Goal: Transaction & Acquisition: Purchase product/service

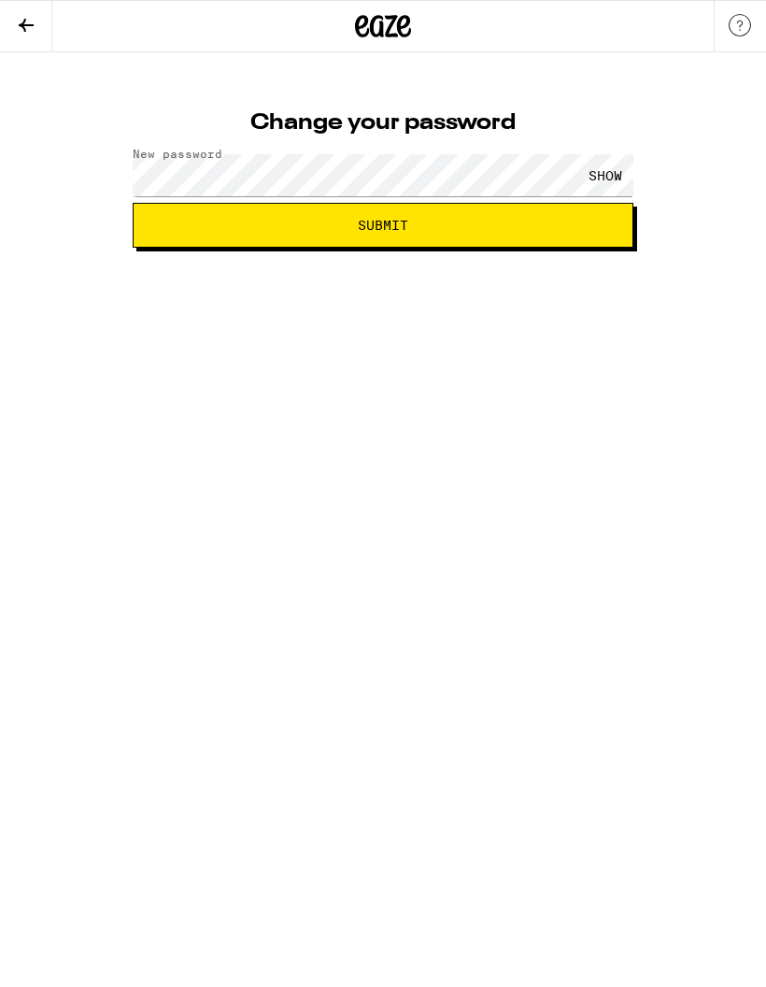
click at [595, 167] on div "SHOW" at bounding box center [605, 175] width 56 height 42
click at [581, 227] on span "Submit" at bounding box center [383, 225] width 469 height 13
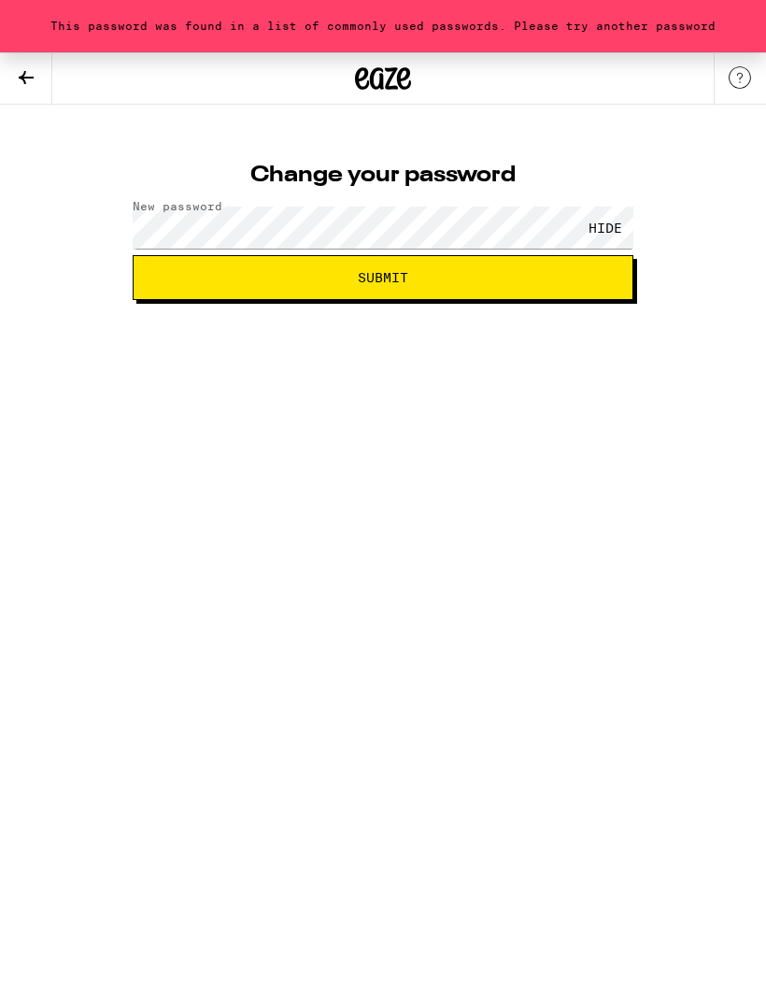
click at [509, 200] on div "HIDE" at bounding box center [383, 227] width 501 height 55
click at [511, 281] on span "Submit" at bounding box center [383, 277] width 469 height 13
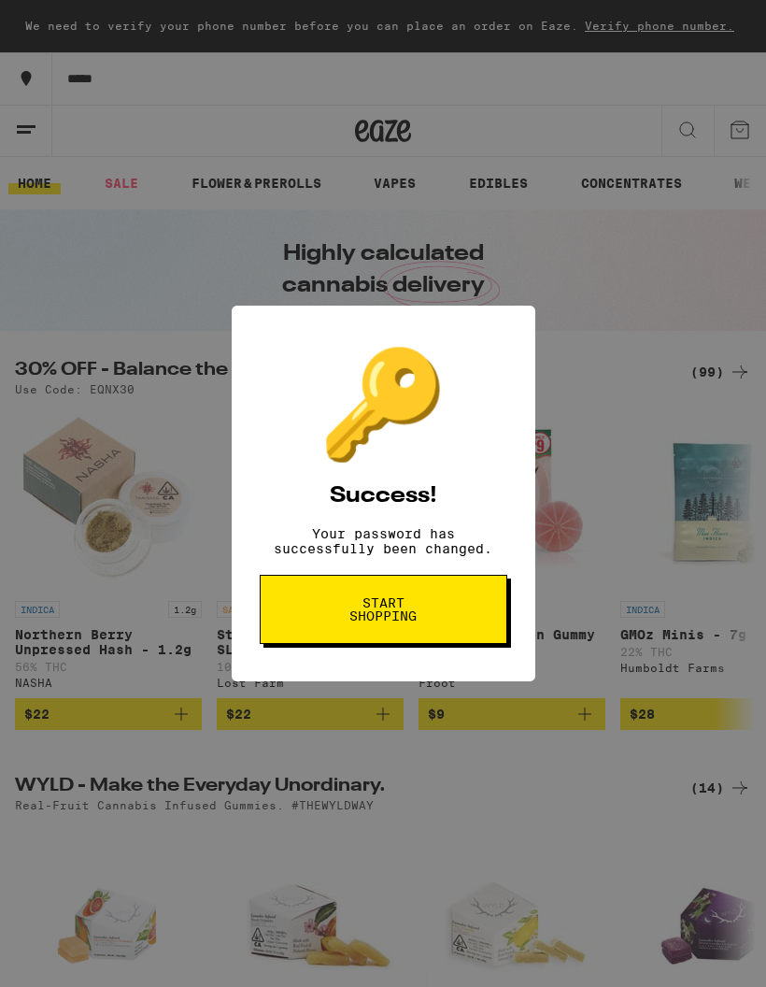
click at [414, 622] on span "Start shopping" at bounding box center [383, 609] width 96 height 26
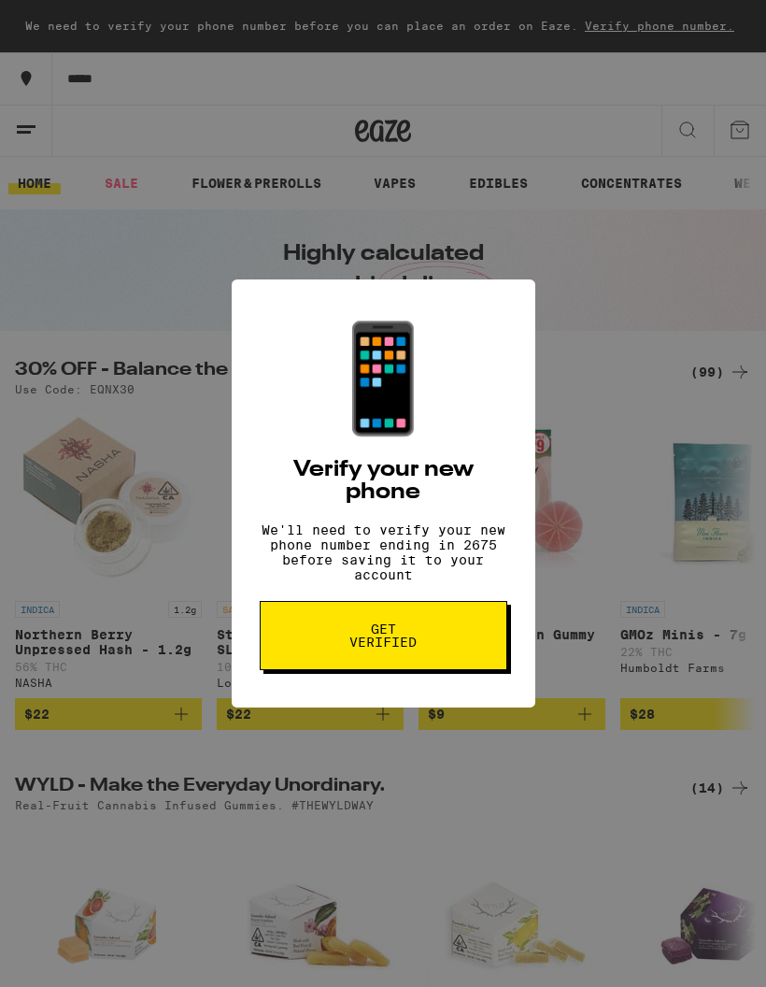
click at [432, 647] on button "Get verified" at bounding box center [384, 635] width 248 height 69
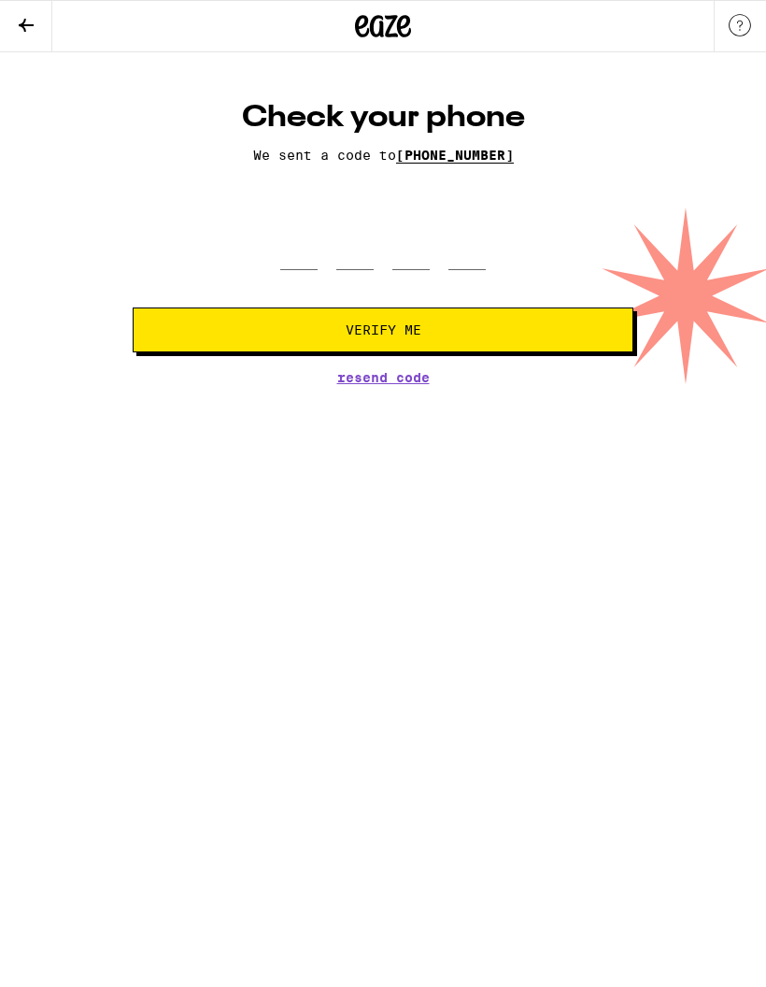
click at [263, 270] on div at bounding box center [383, 242] width 501 height 55
click at [291, 269] on input "tel" at bounding box center [298, 242] width 37 height 55
type input "8"
type input "9"
type input "6"
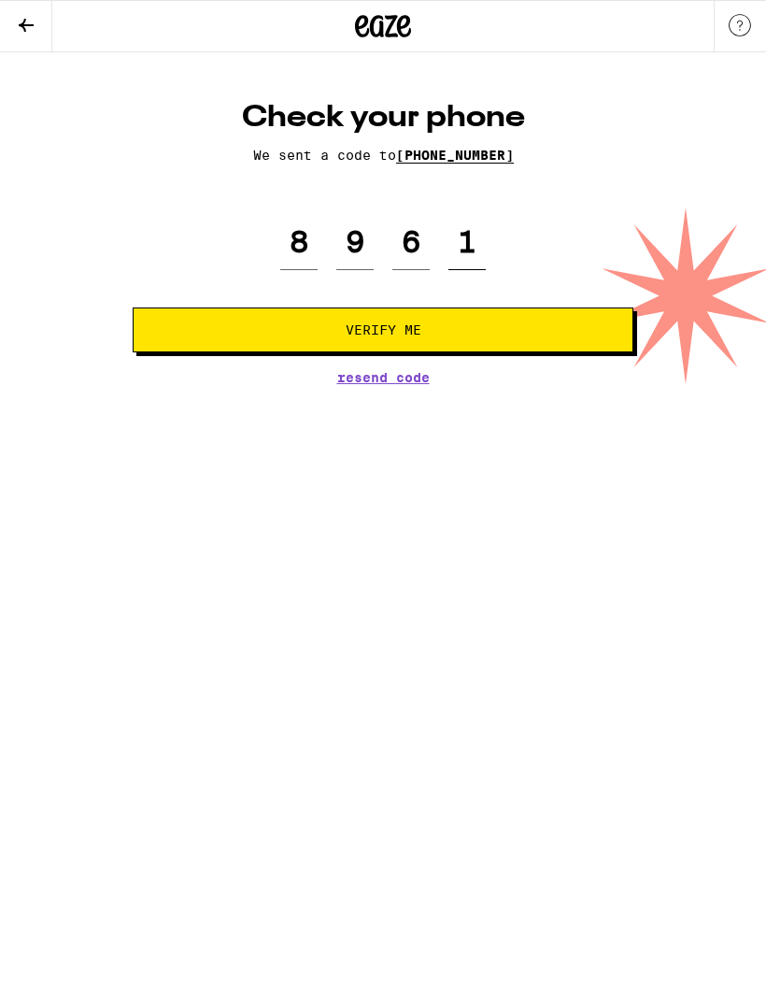
type input "1"
click at [532, 336] on span "Verify Me" at bounding box center [383, 329] width 469 height 13
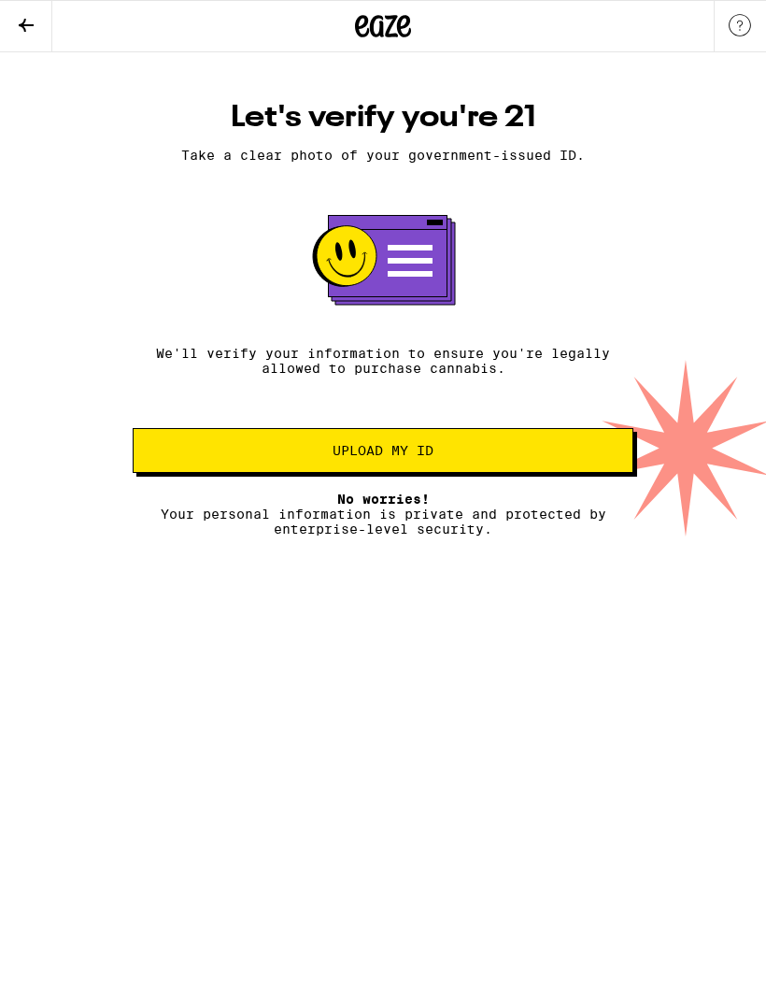
click at [532, 457] on span "Upload my ID" at bounding box center [383, 450] width 469 height 13
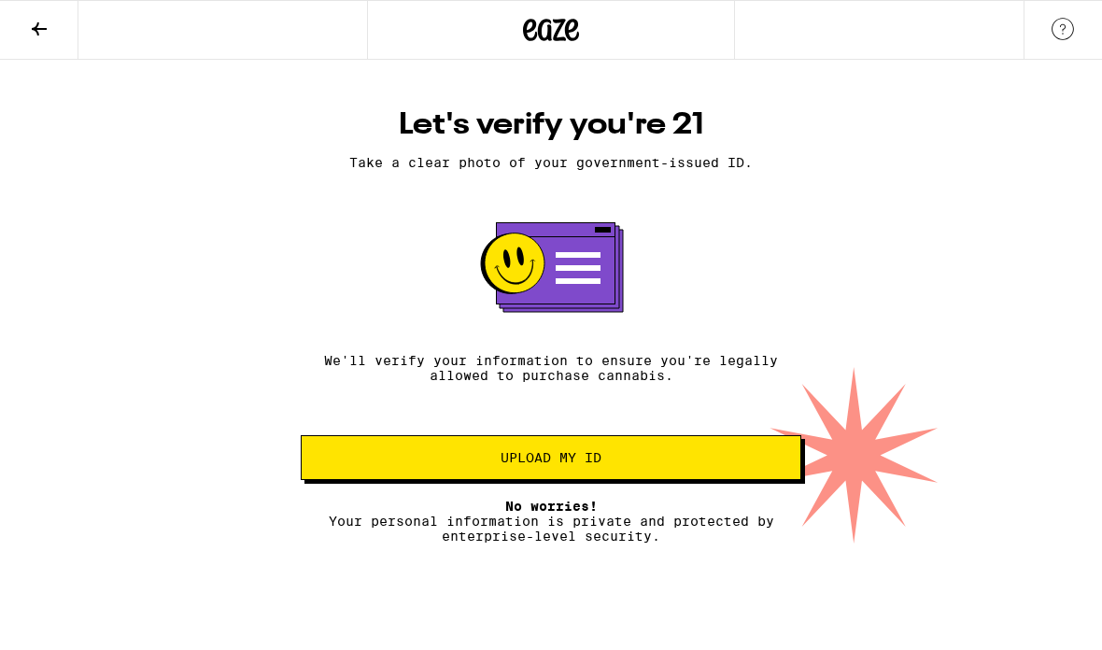
click at [592, 480] on button "Upload my ID" at bounding box center [551, 457] width 501 height 45
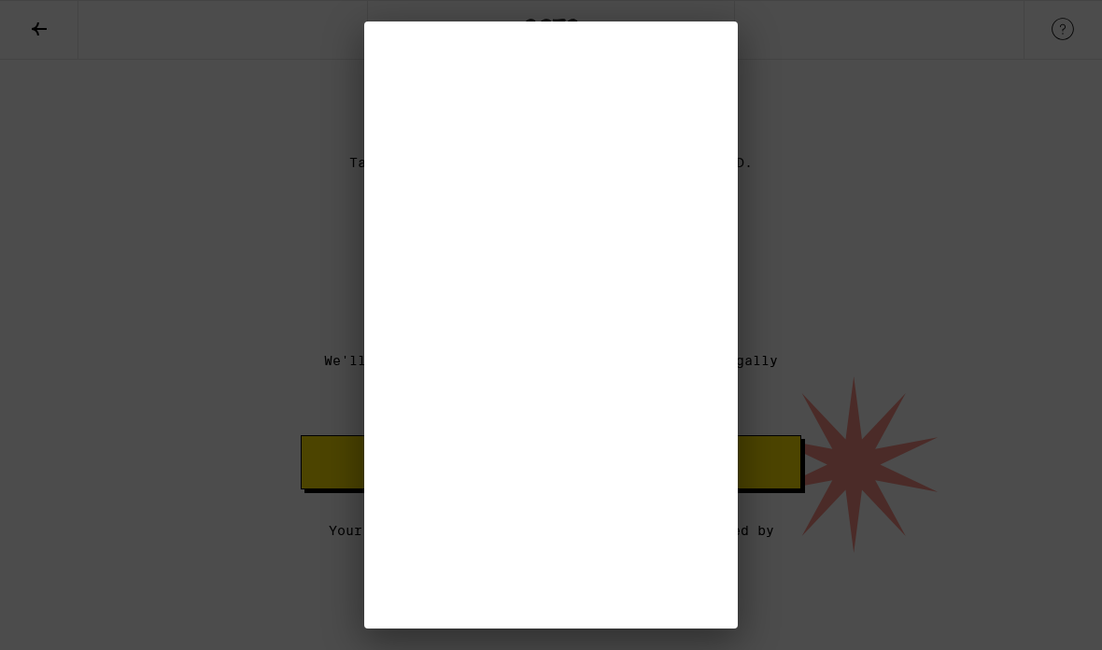
click at [465, 645] on div at bounding box center [551, 325] width 1102 height 650
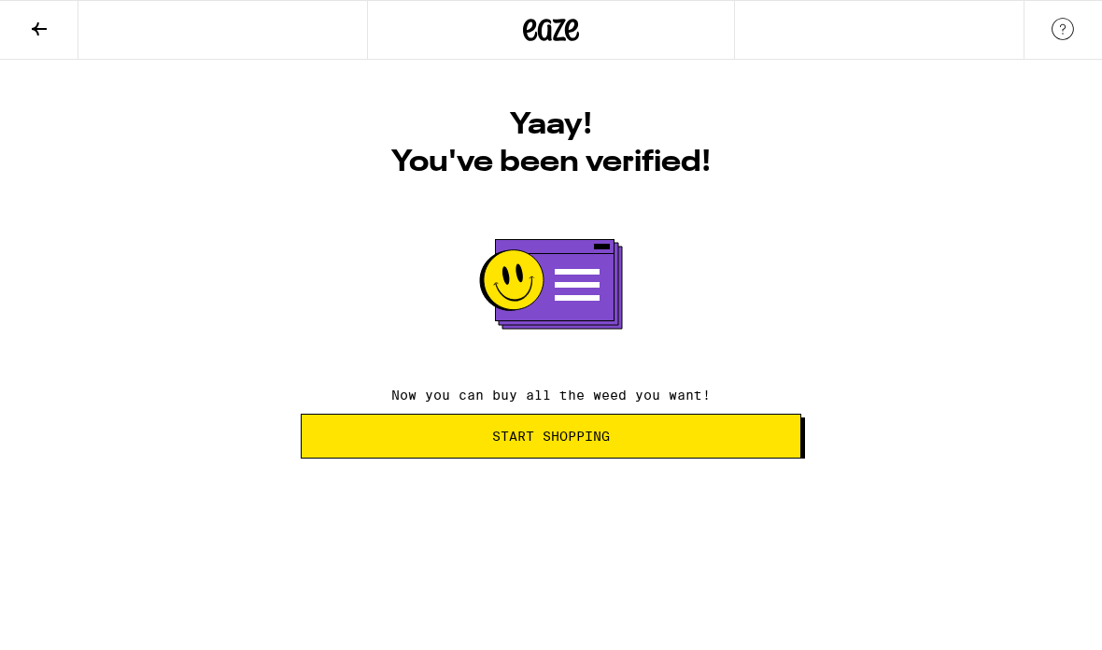
click at [346, 424] on button "Start Shopping" at bounding box center [551, 436] width 501 height 45
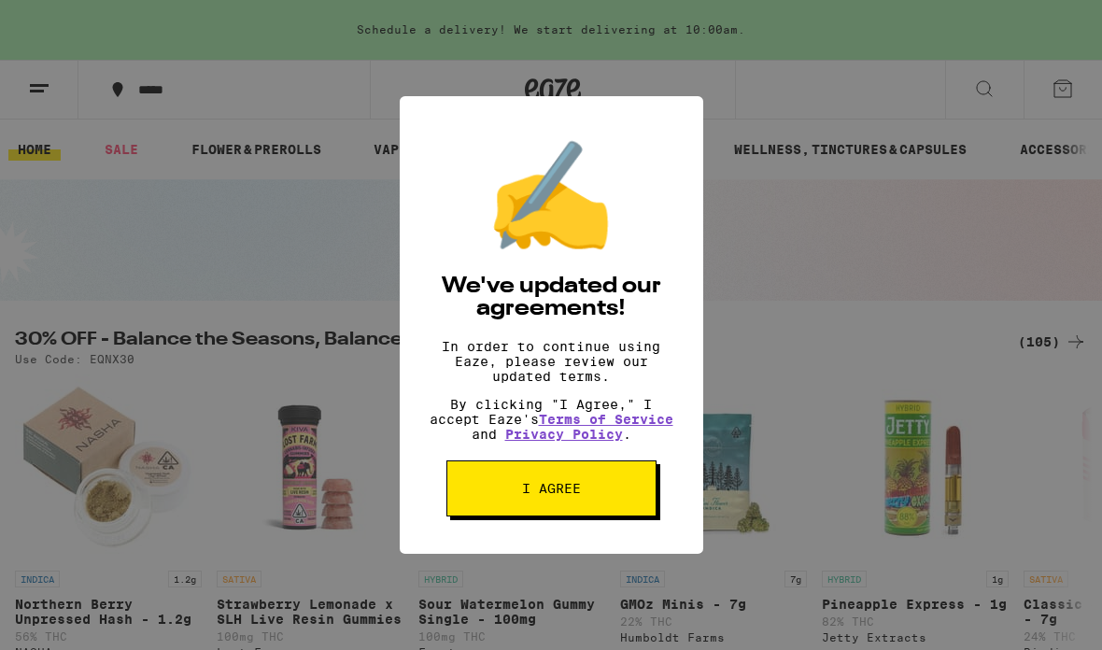
click at [527, 495] on span "I agree" at bounding box center [551, 488] width 59 height 13
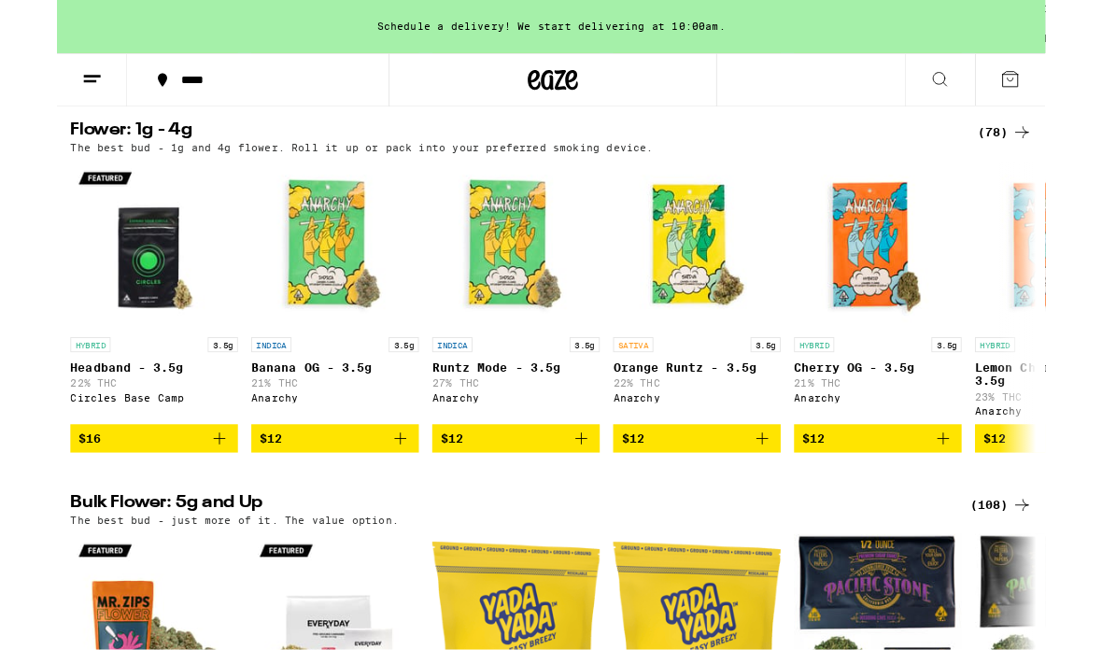
scroll to position [1443, 0]
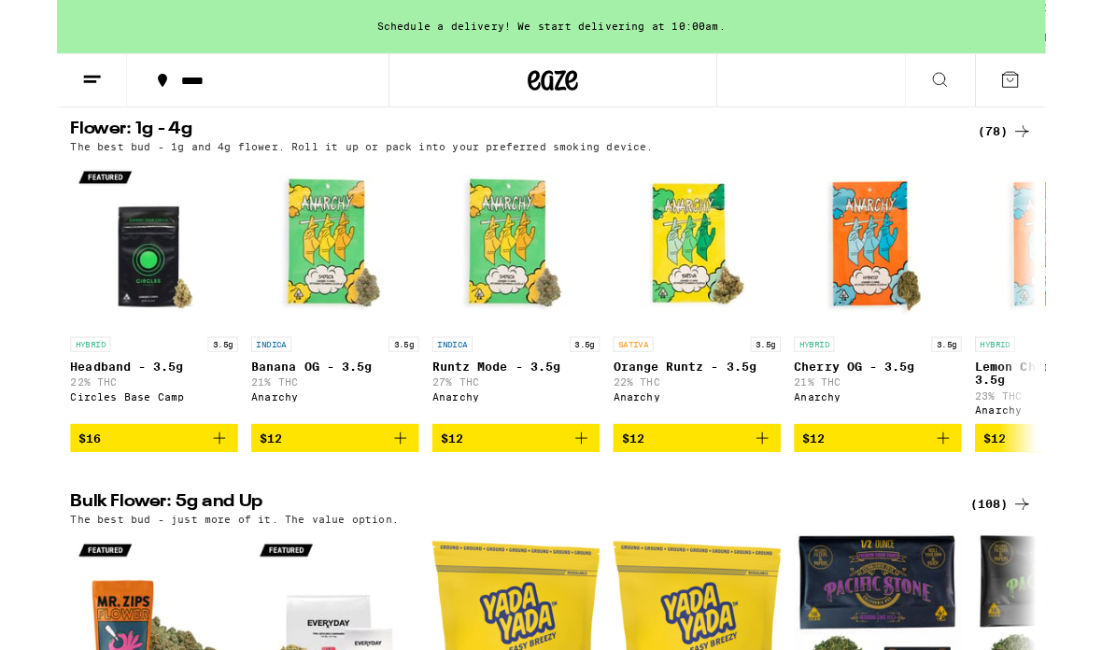
click at [765, 158] on icon at bounding box center [1076, 146] width 22 height 22
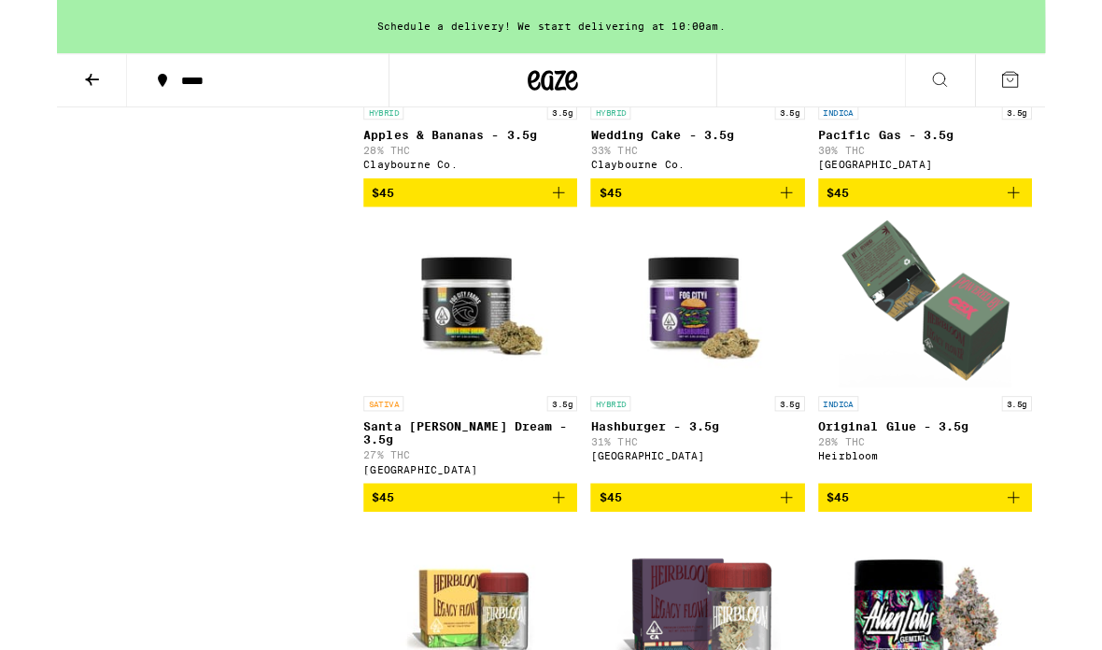
scroll to position [4650, 0]
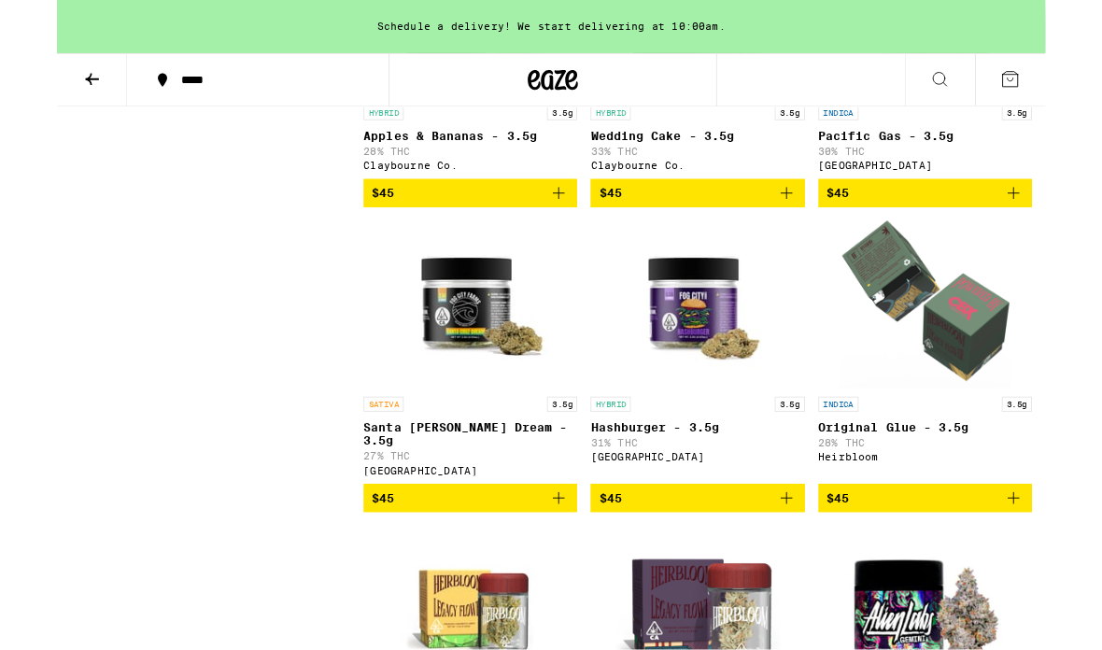
click at [765, 567] on icon "Add to bag" at bounding box center [1067, 556] width 22 height 22
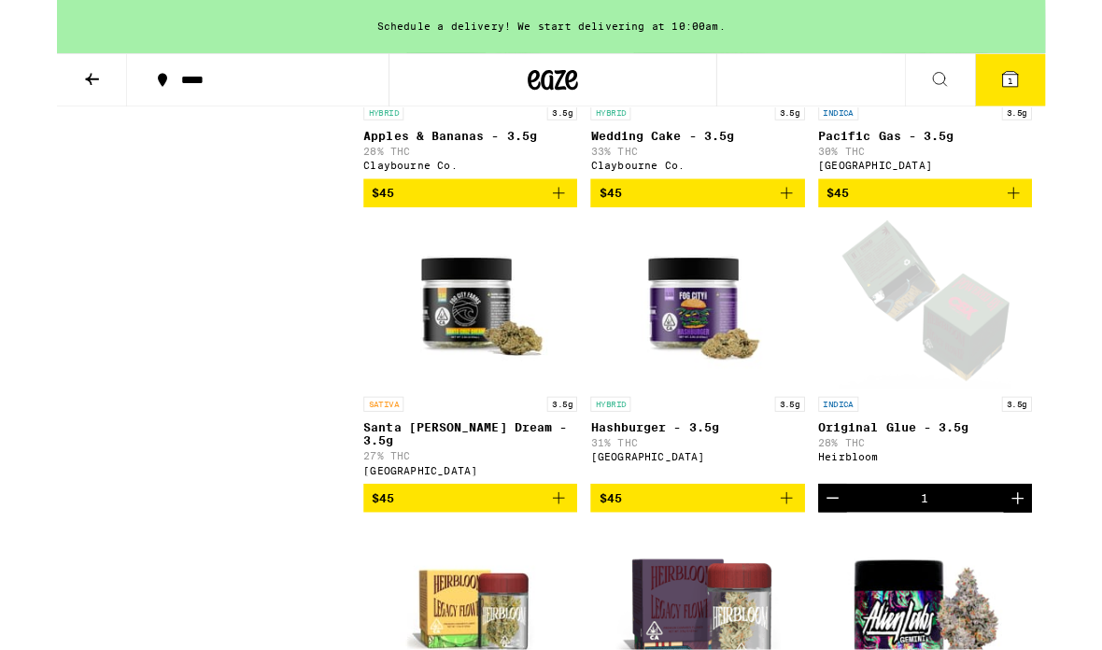
scroll to position [4651, 0]
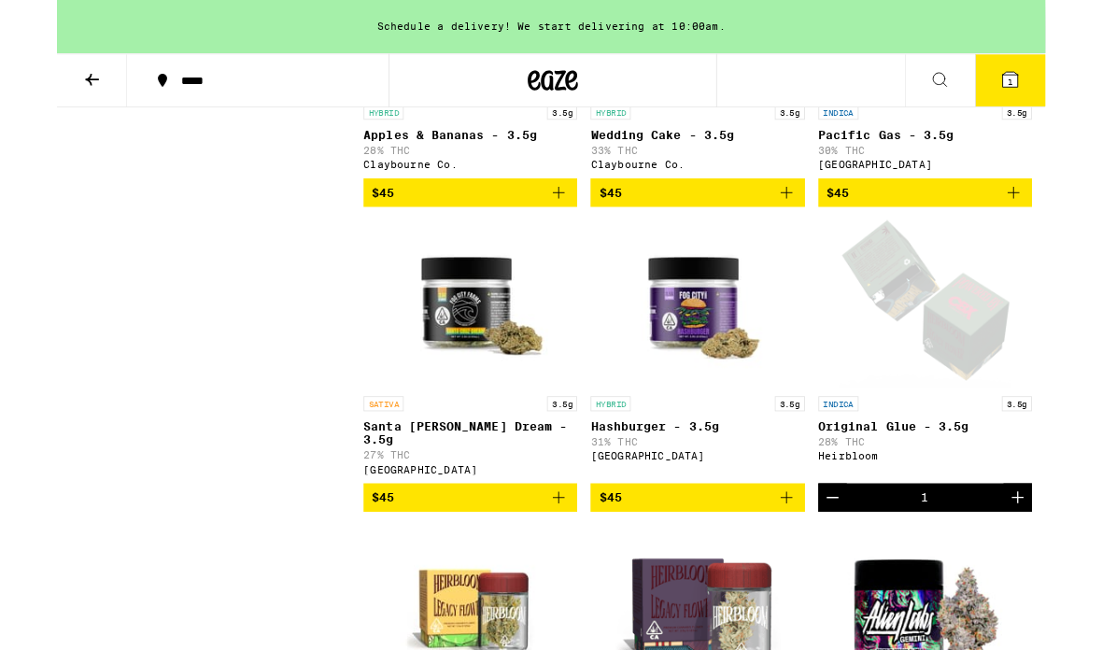
click at [765, 226] on icon "Add to bag" at bounding box center [814, 215] width 22 height 22
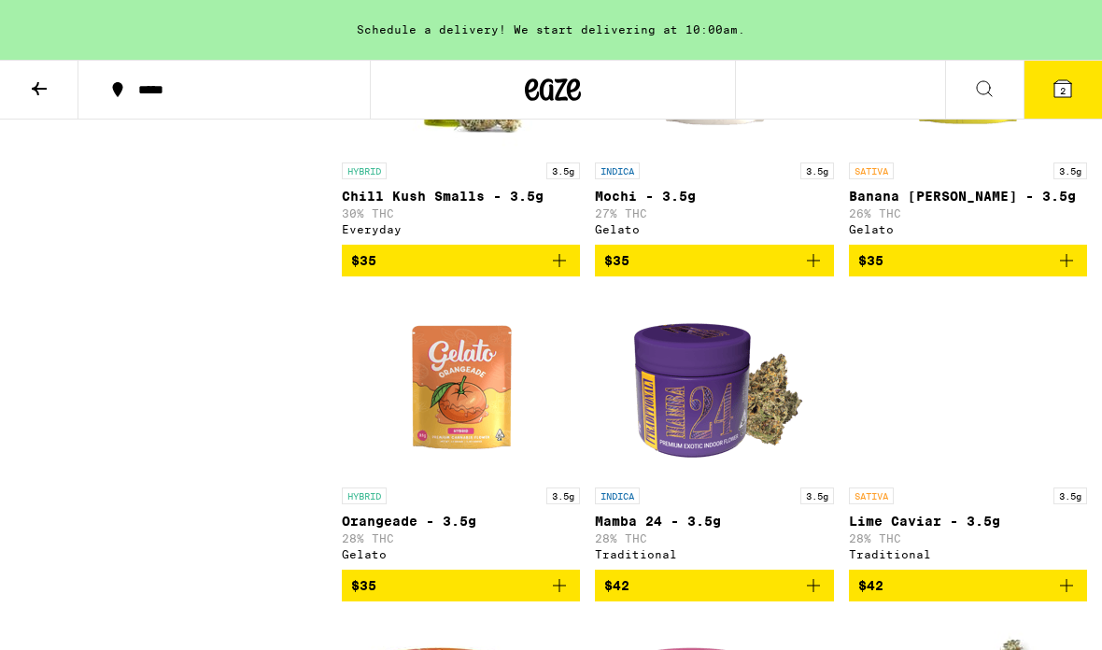
scroll to position [3304, 0]
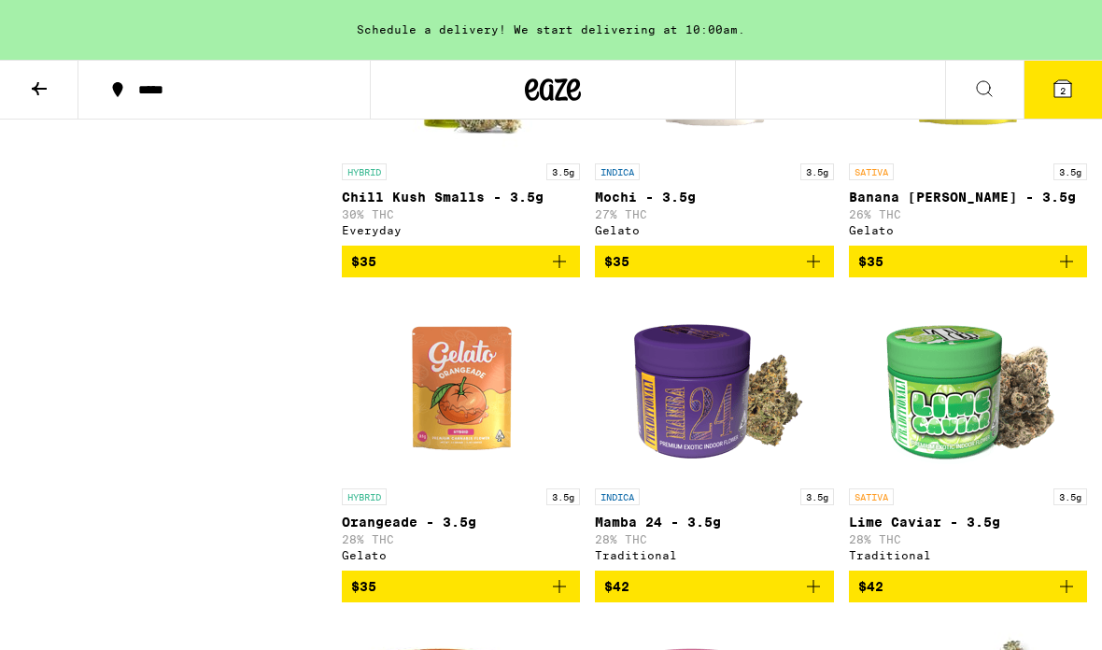
click at [765, 273] on icon "Add to bag" at bounding box center [1067, 261] width 22 height 22
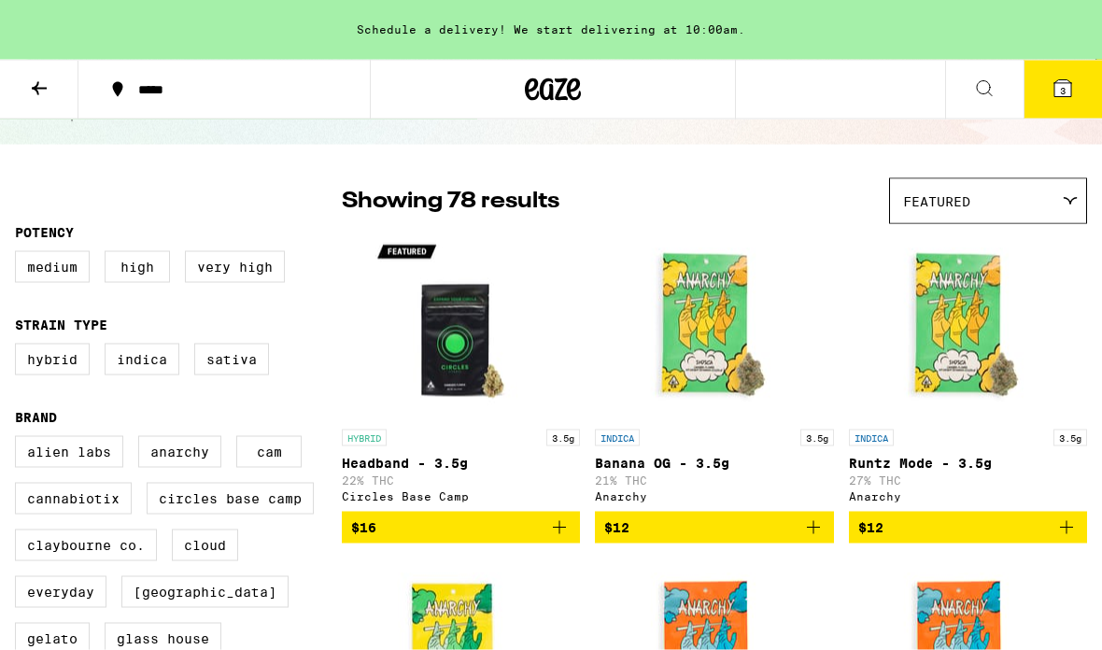
scroll to position [0, 0]
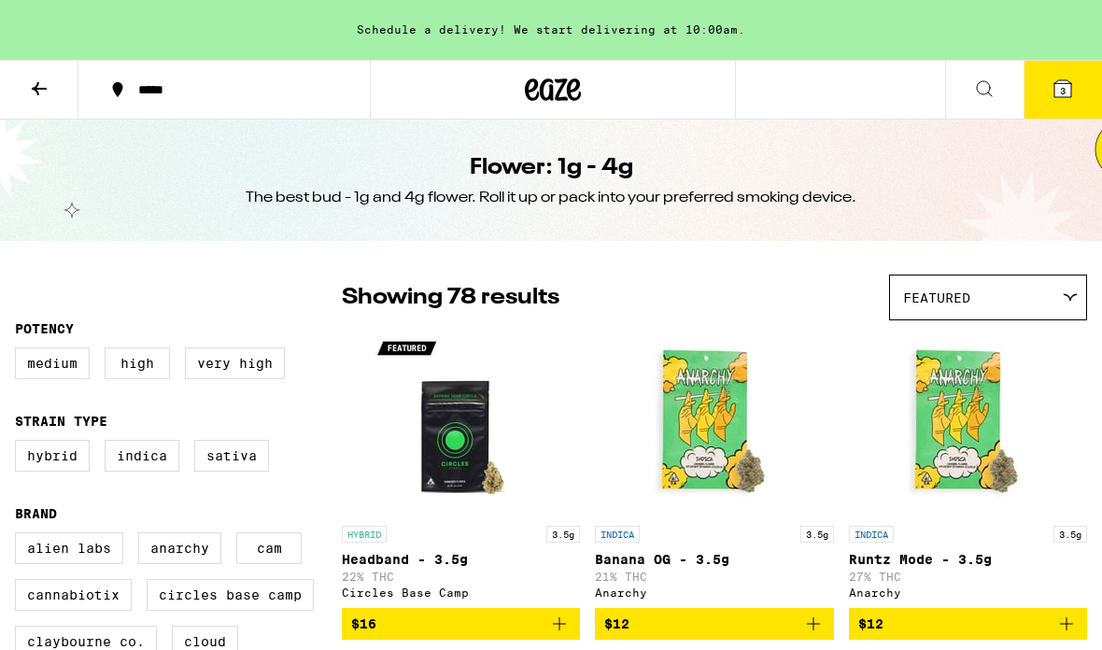
click at [43, 79] on icon at bounding box center [39, 89] width 22 height 22
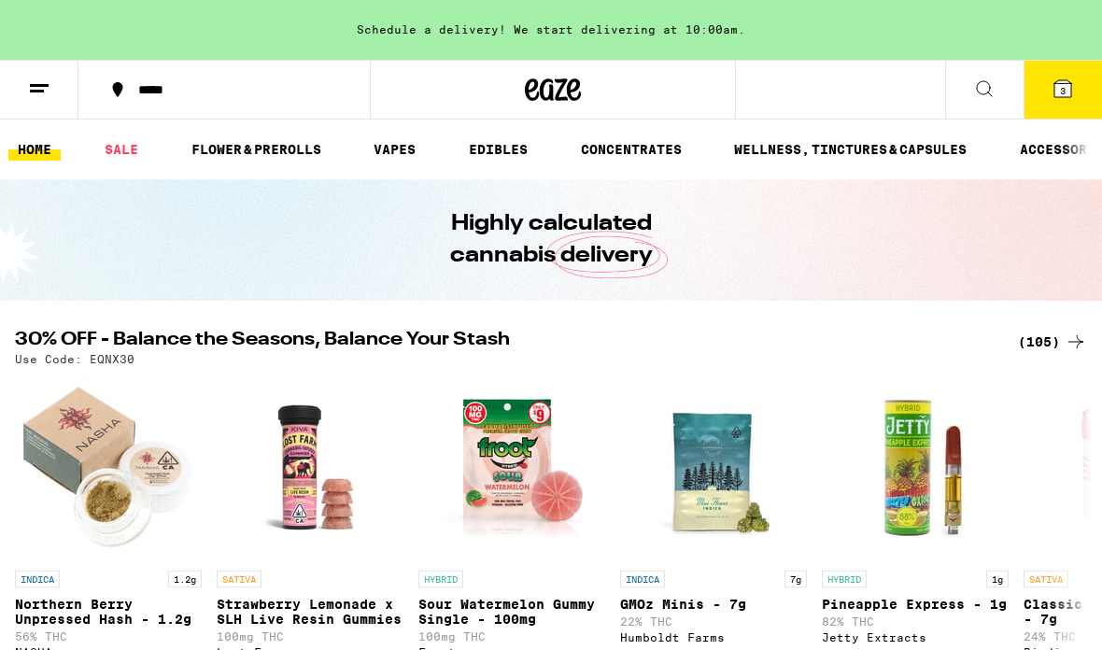
click at [765, 574] on p "HYBRID" at bounding box center [844, 579] width 45 height 17
click at [765, 342] on div "(105)" at bounding box center [1052, 342] width 69 height 22
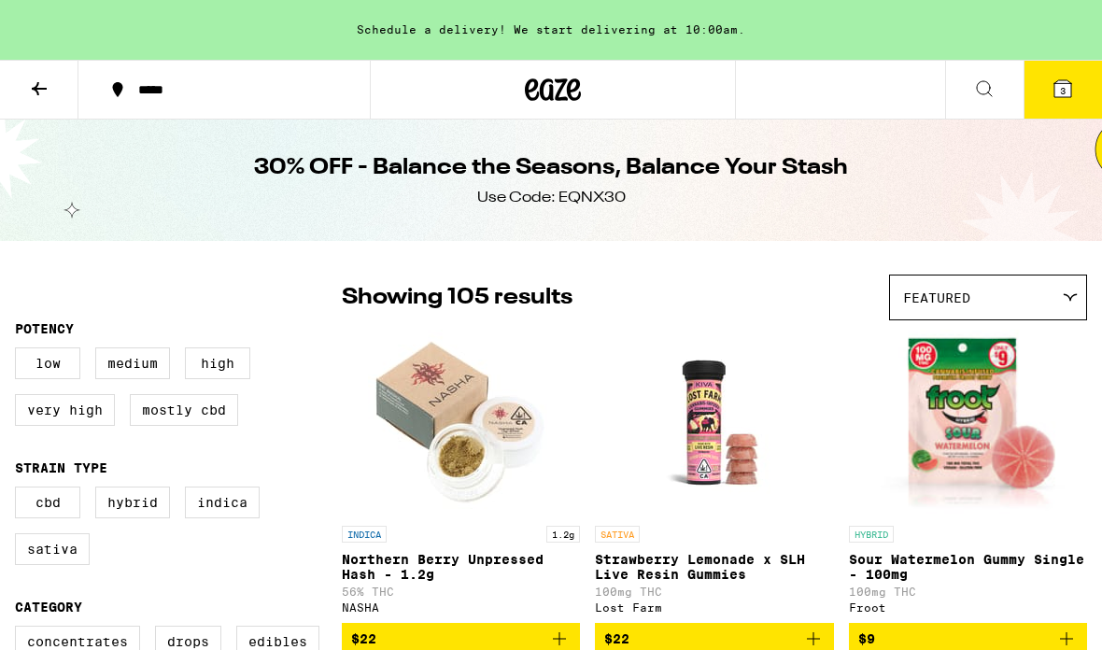
click at [765, 299] on div "Featured" at bounding box center [988, 298] width 196 height 44
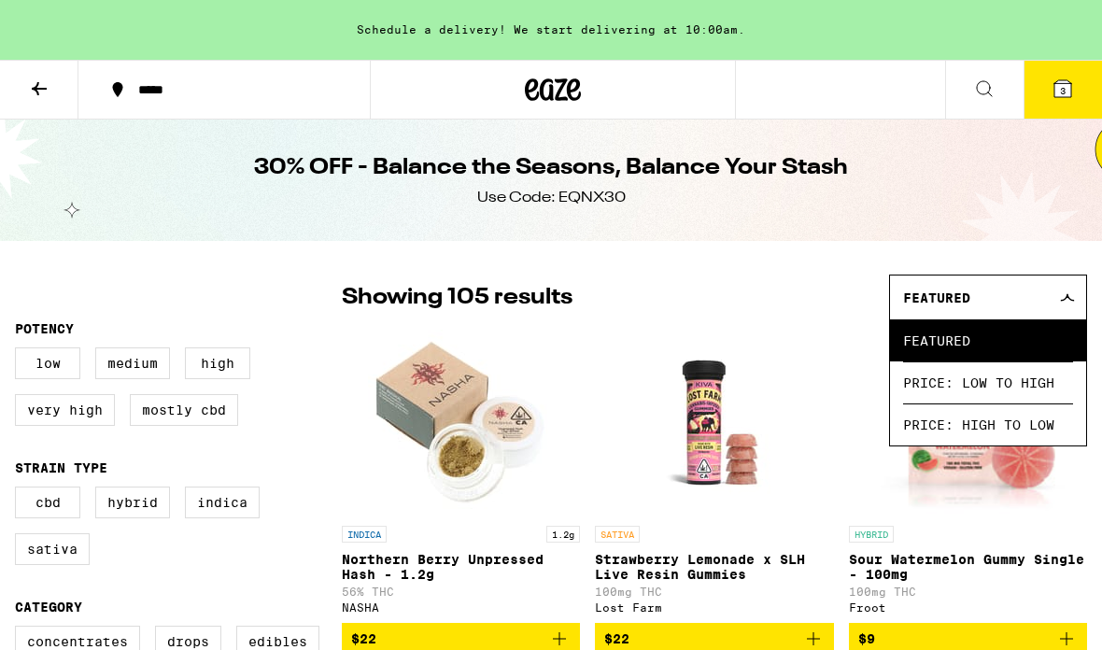
click at [765, 427] on span "Price: High to Low" at bounding box center [988, 425] width 170 height 42
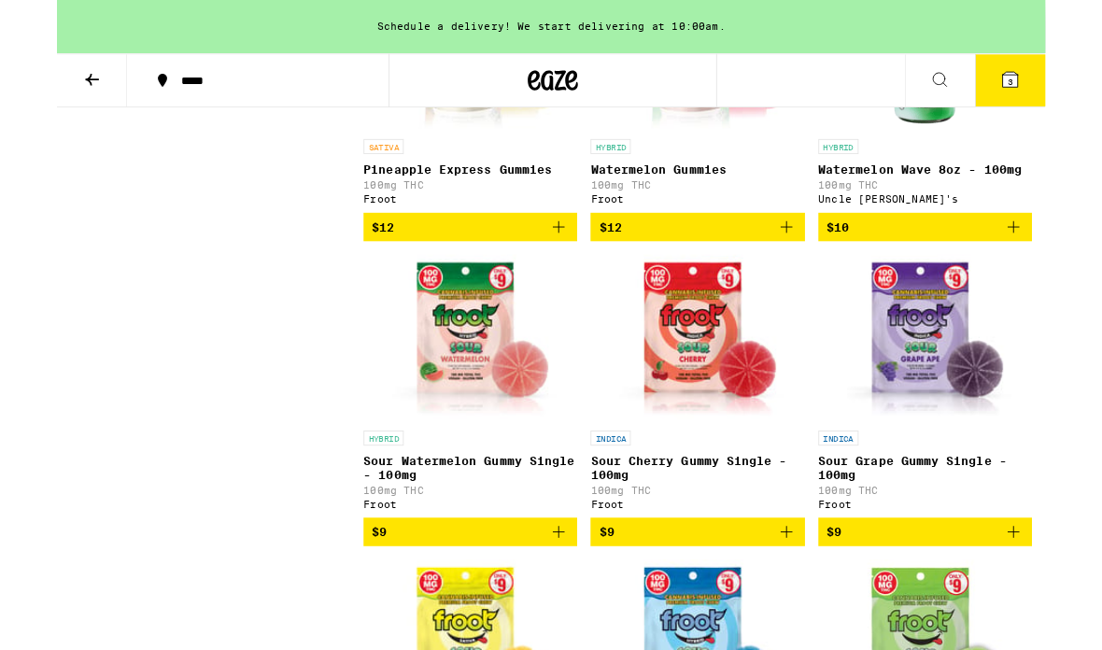
scroll to position [9447, 0]
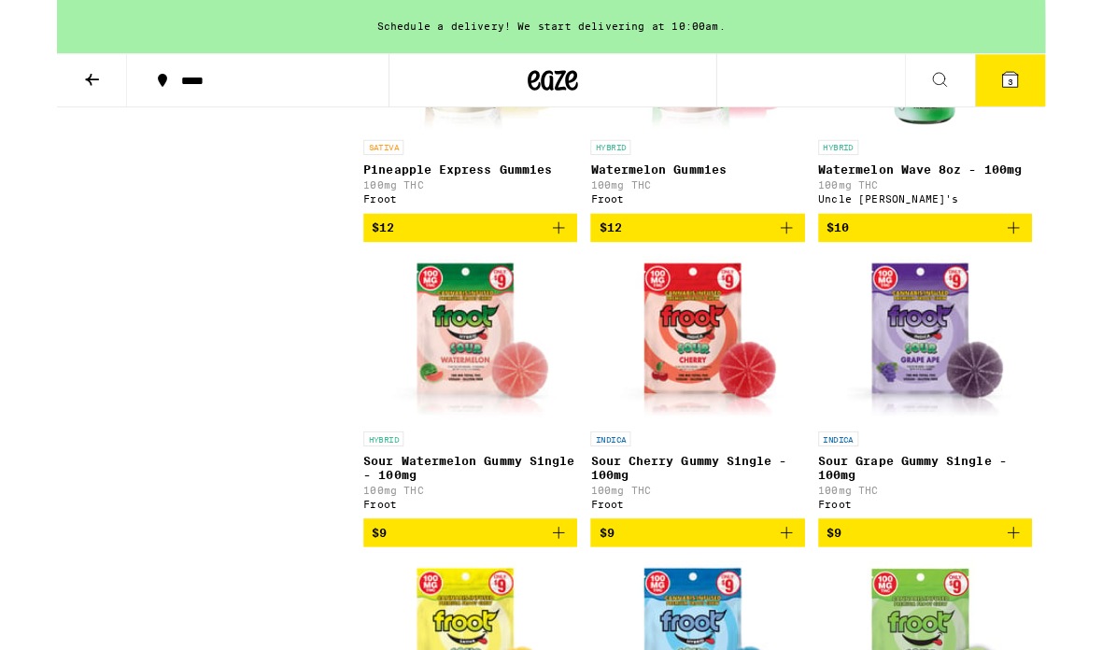
click at [765, 265] on icon "Add to bag" at bounding box center [814, 254] width 22 height 22
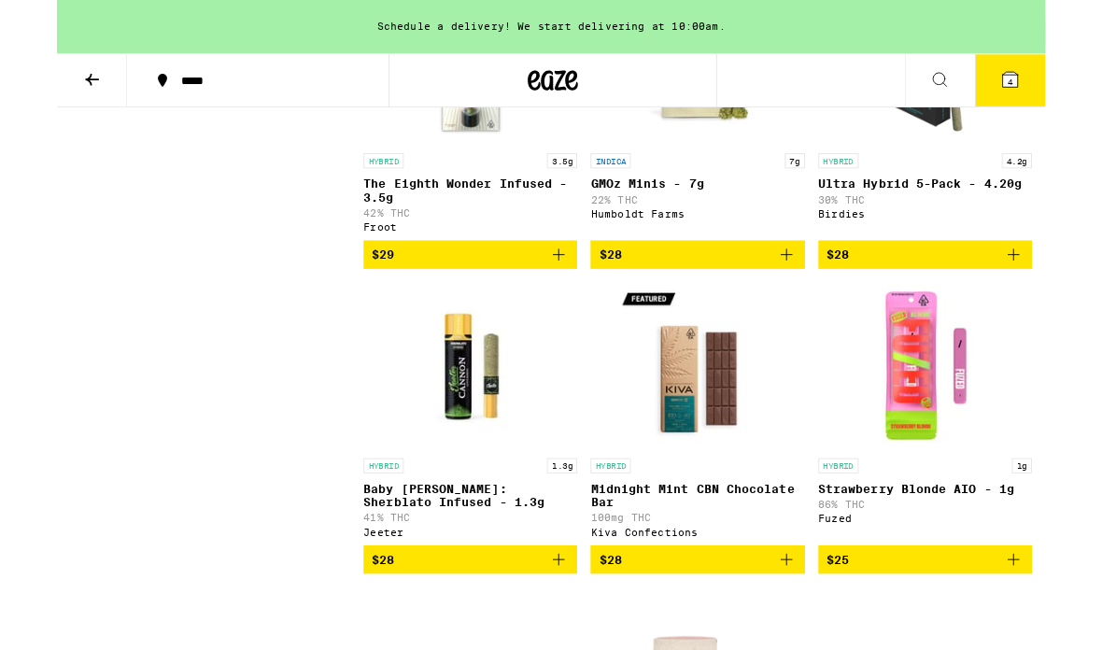
scroll to position [5350, 0]
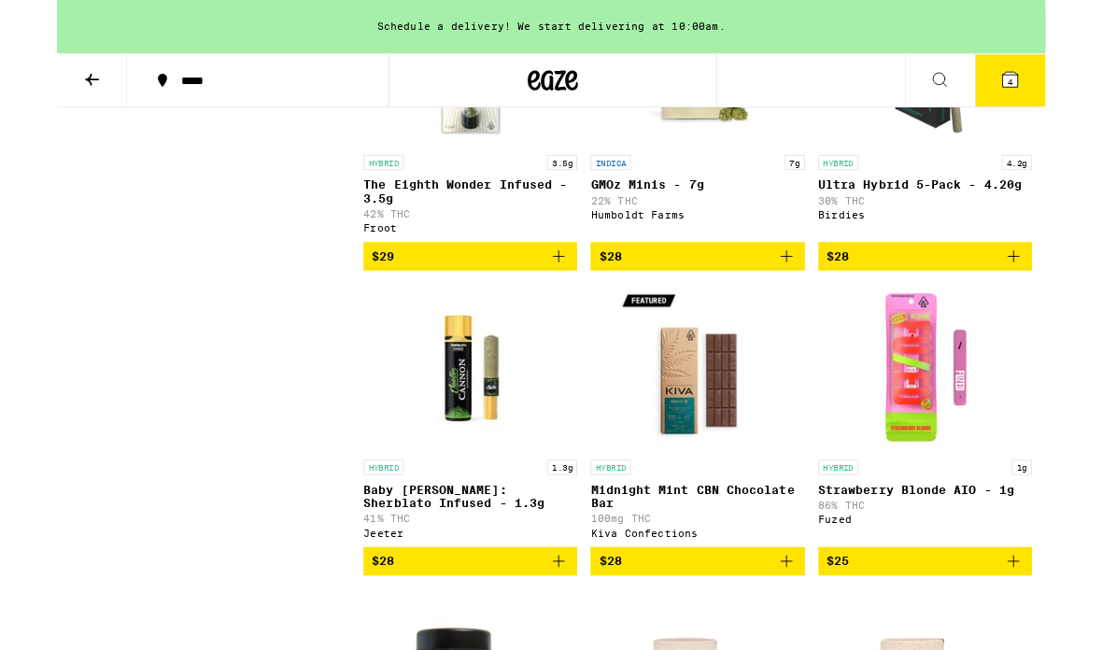
click at [557, 297] on icon "Add to bag" at bounding box center [559, 286] width 22 height 22
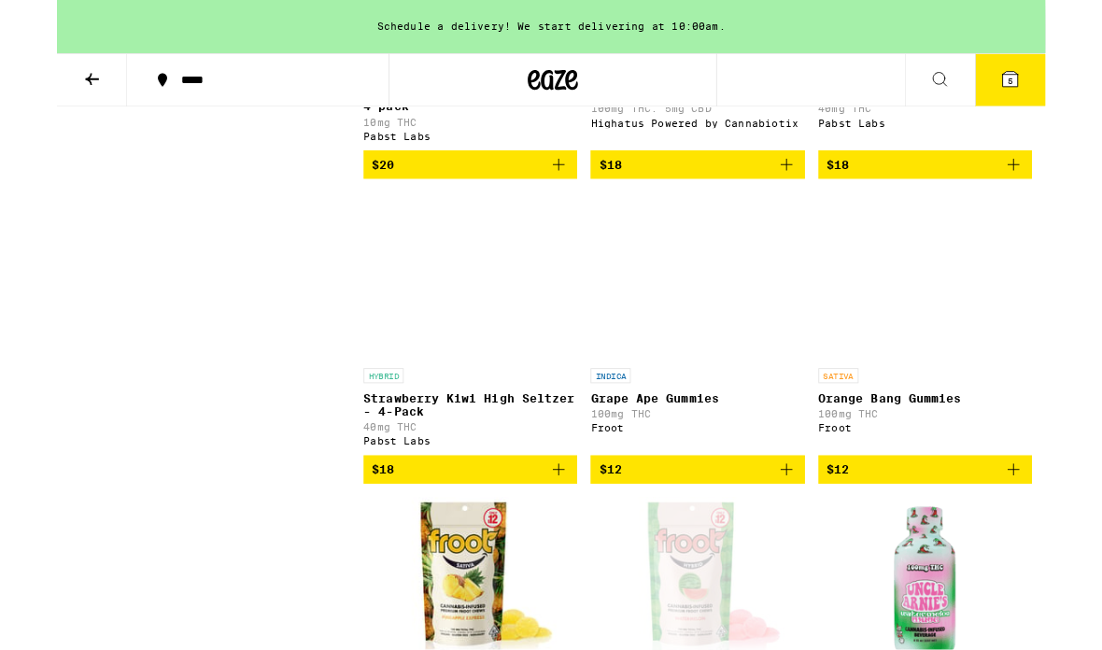
scroll to position [8956, 0]
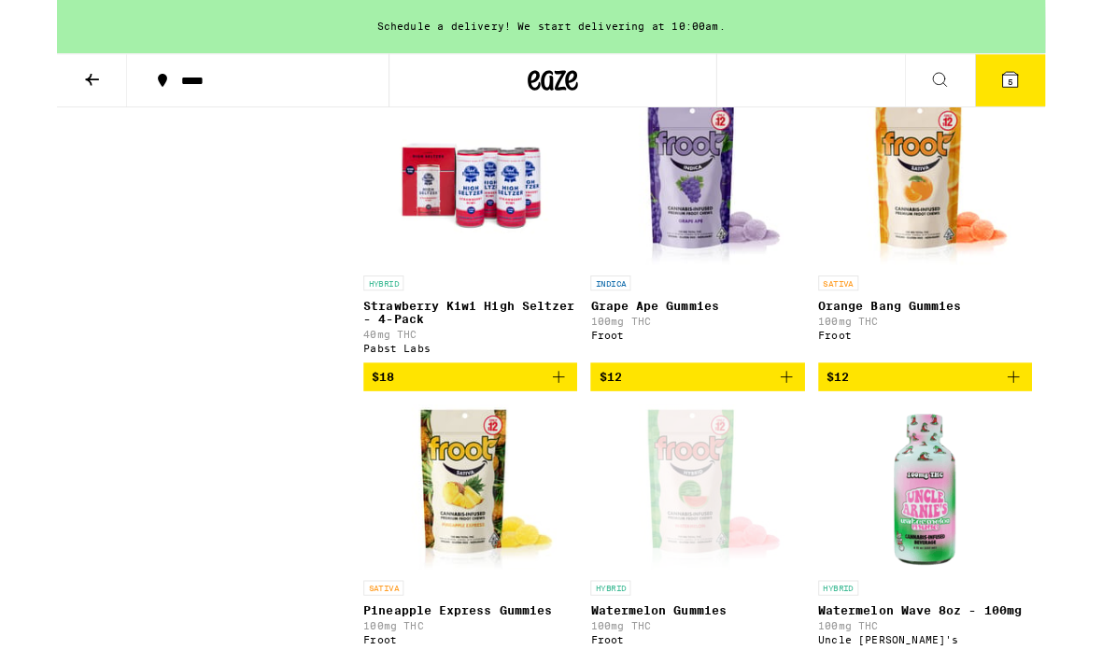
click at [765, 92] on icon "Add to bag" at bounding box center [814, 80] width 22 height 22
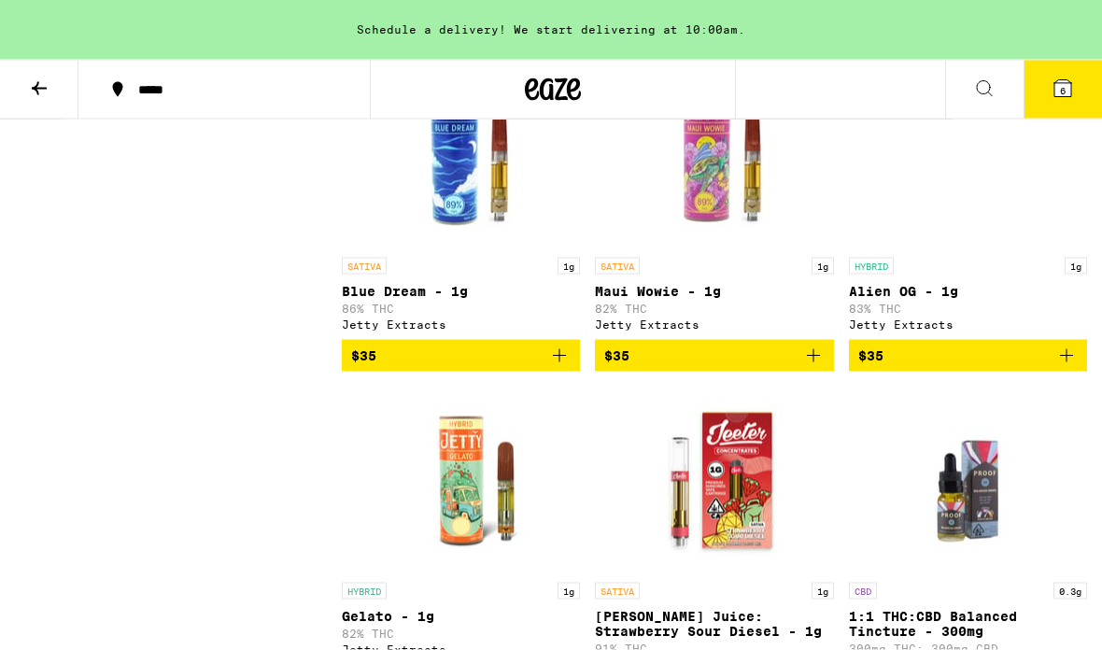
scroll to position [3949, 0]
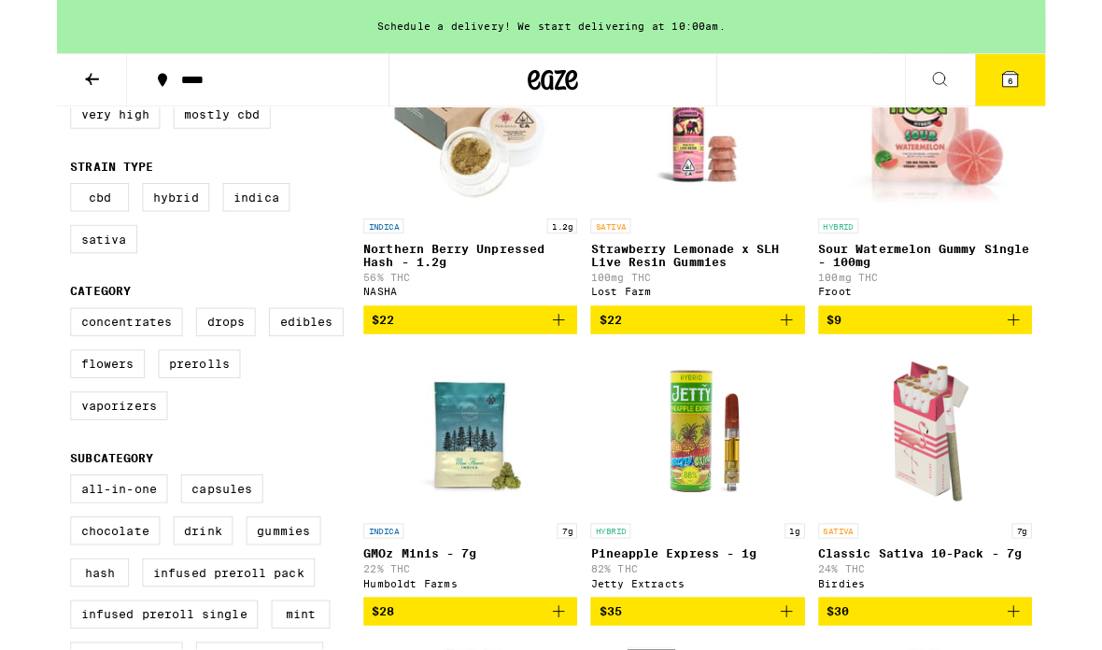
scroll to position [287, 0]
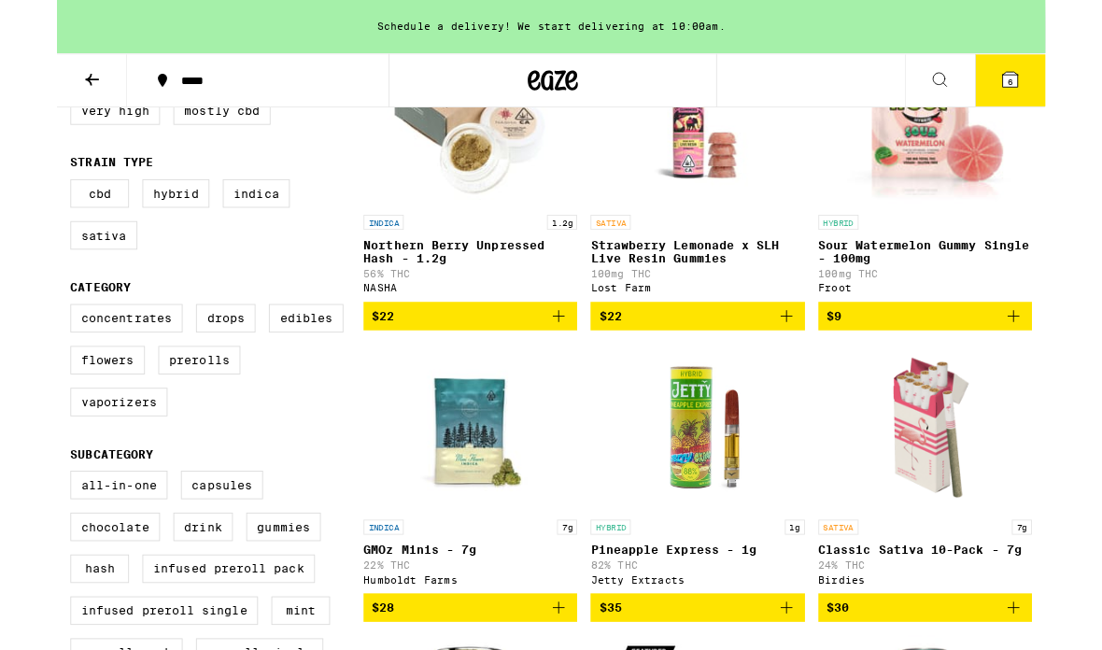
click at [43, 86] on icon at bounding box center [39, 89] width 22 height 22
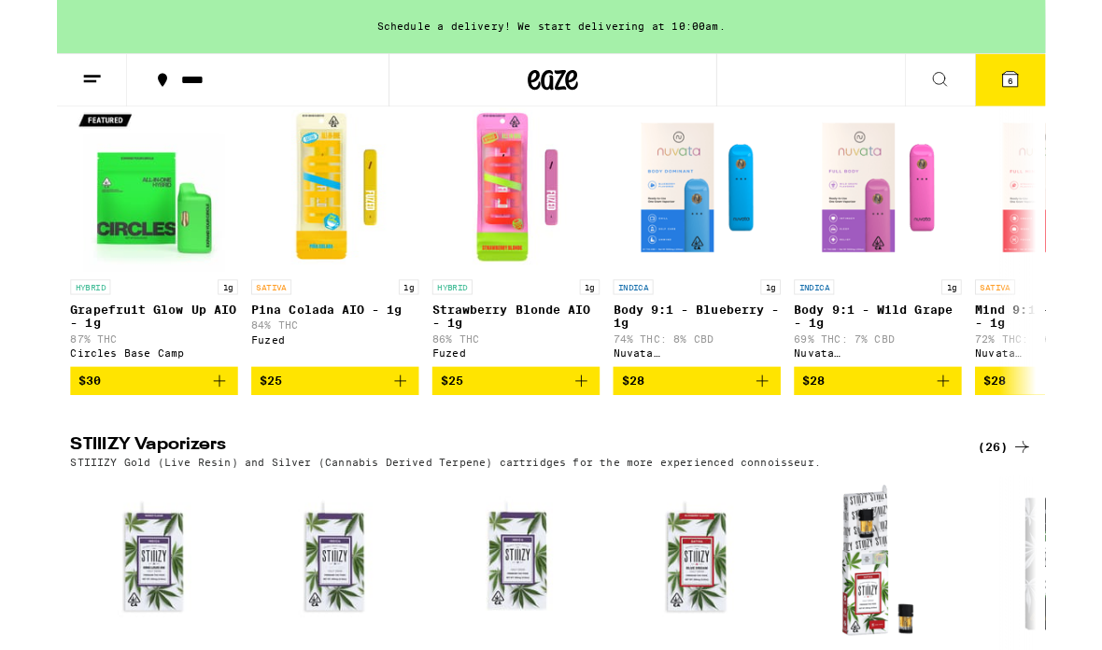
scroll to position [2842, 0]
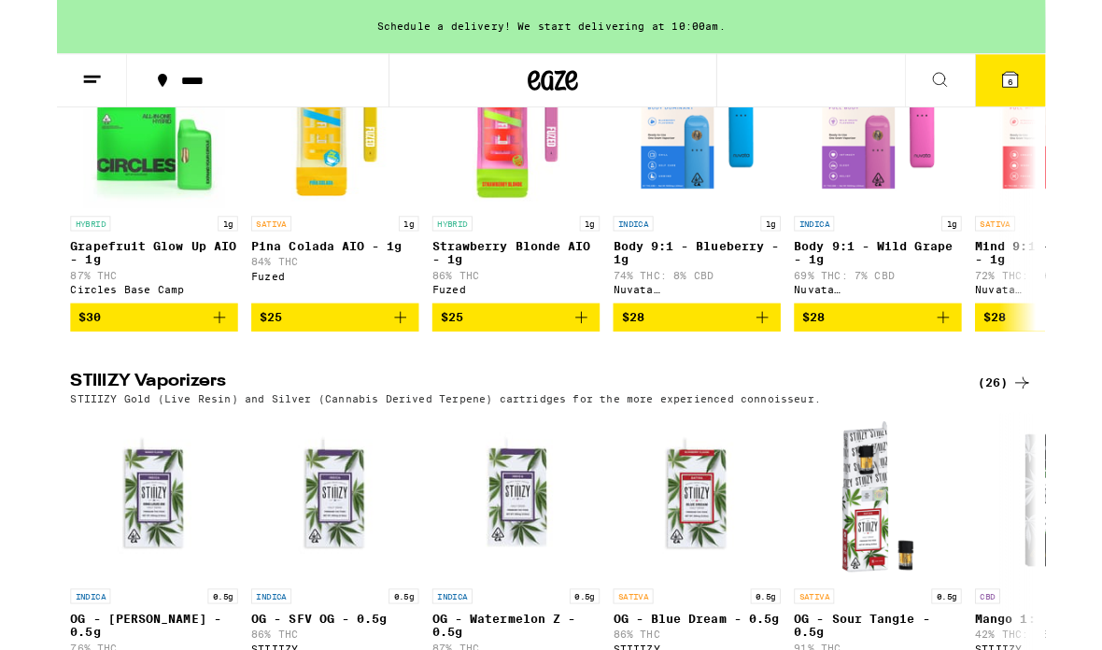
click at [765, 84] on button "6" at bounding box center [1063, 90] width 78 height 58
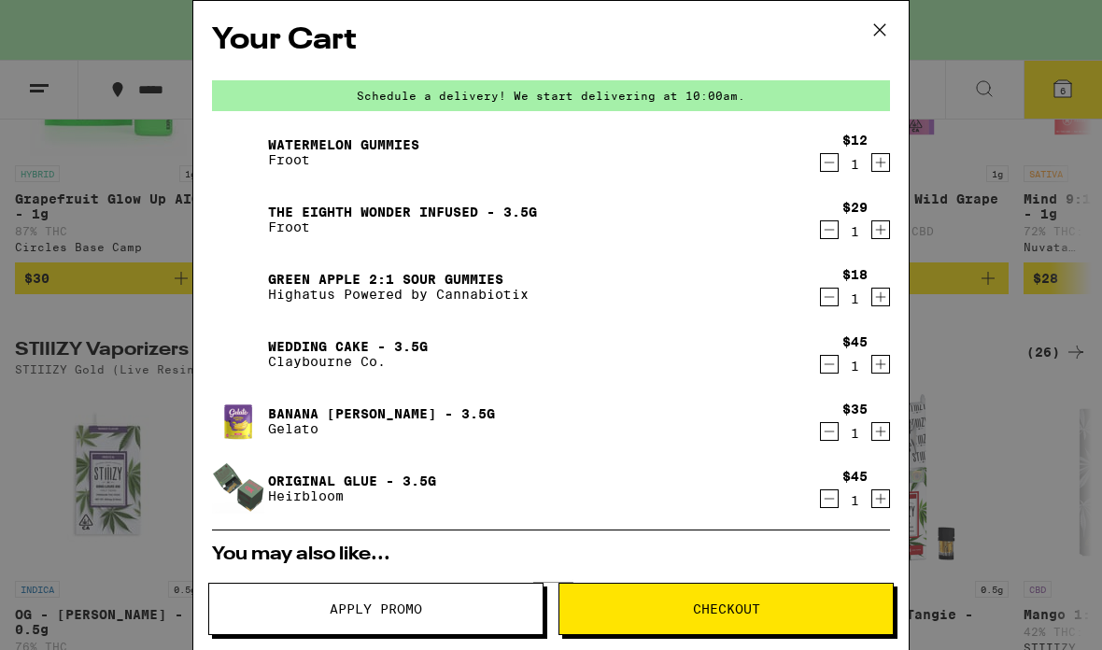
click at [765, 32] on icon at bounding box center [880, 30] width 28 height 28
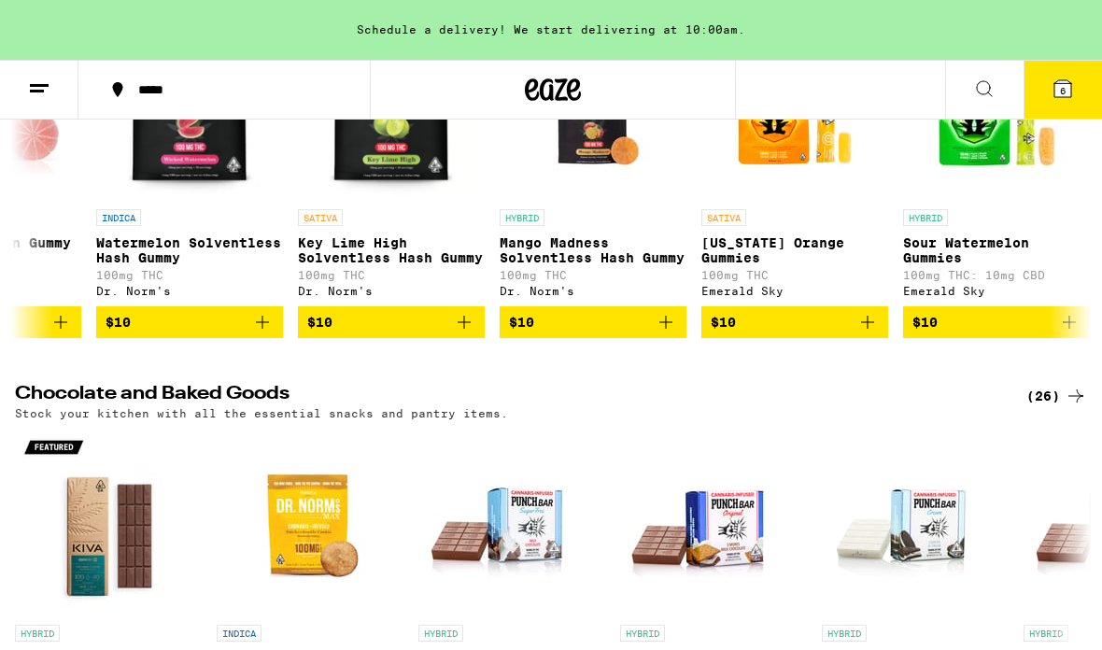
scroll to position [0, 1333]
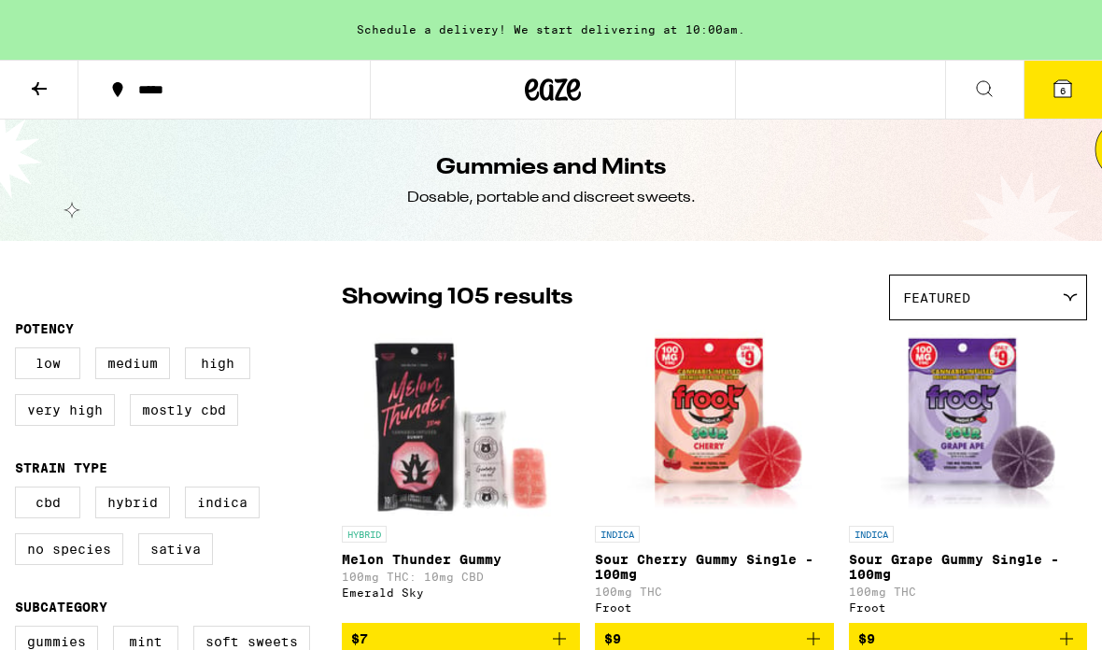
click at [765, 292] on div "Featured" at bounding box center [988, 298] width 196 height 44
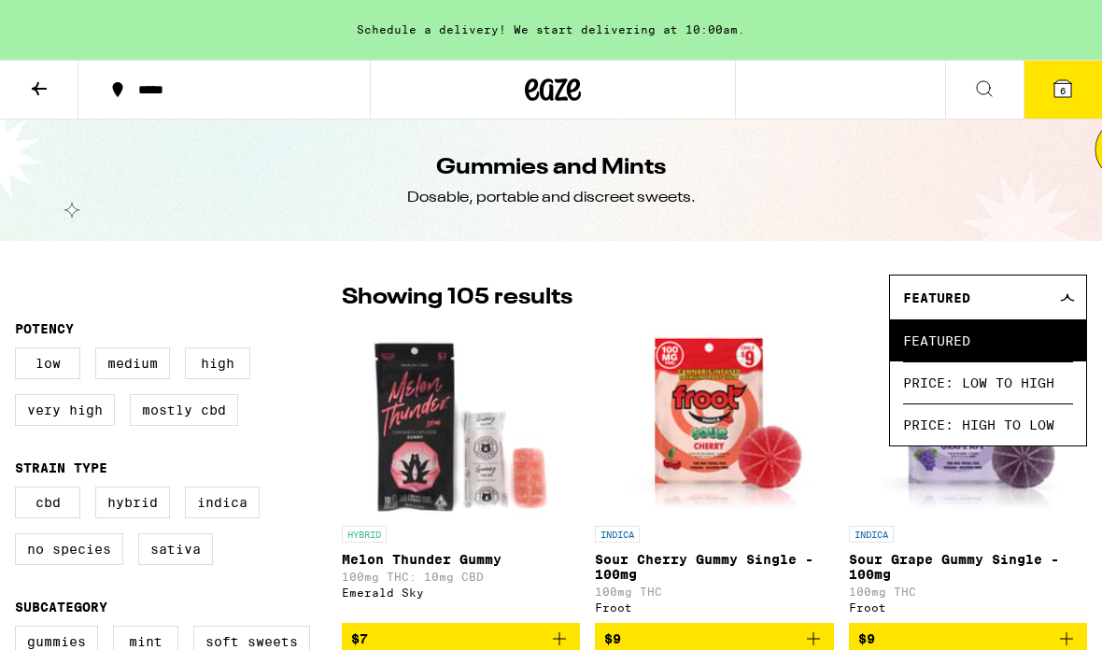
click at [765, 388] on span "Price: Low to High" at bounding box center [988, 383] width 170 height 42
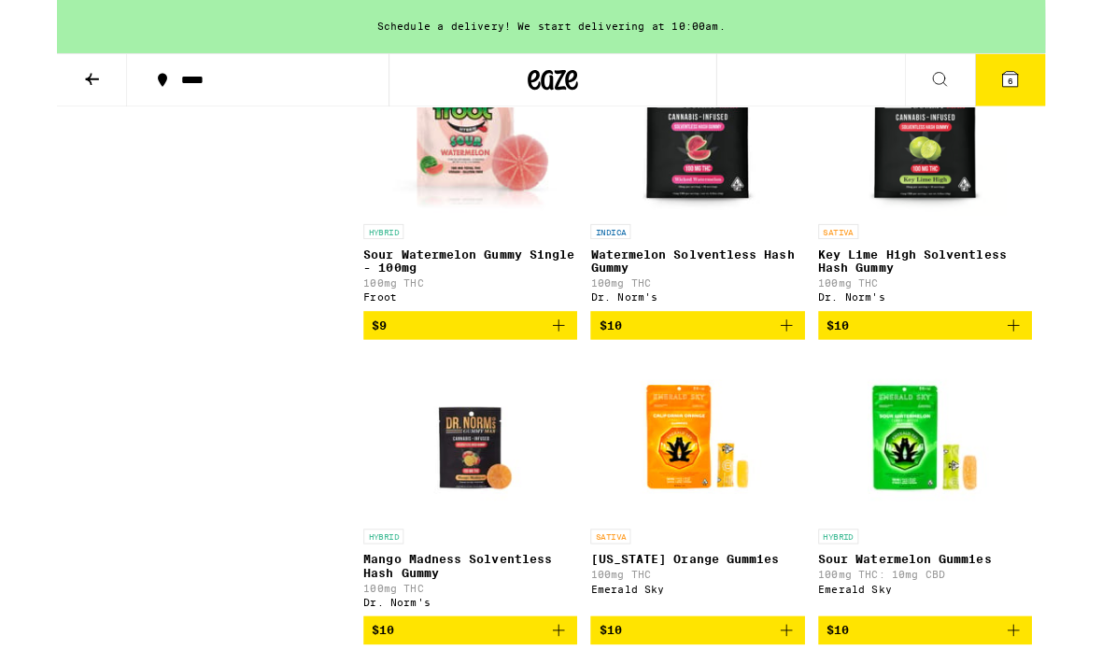
scroll to position [957, 0]
click at [765, 374] on icon "Add to bag" at bounding box center [1067, 362] width 22 height 22
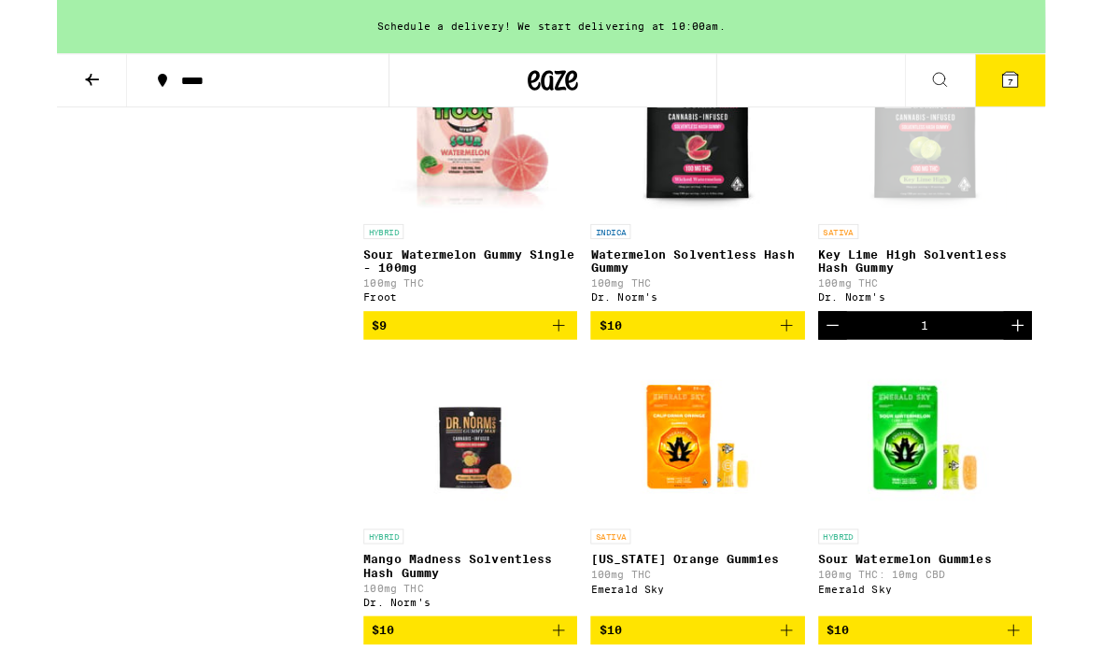
click at [765, 378] on button "Decrement" at bounding box center [865, 363] width 32 height 32
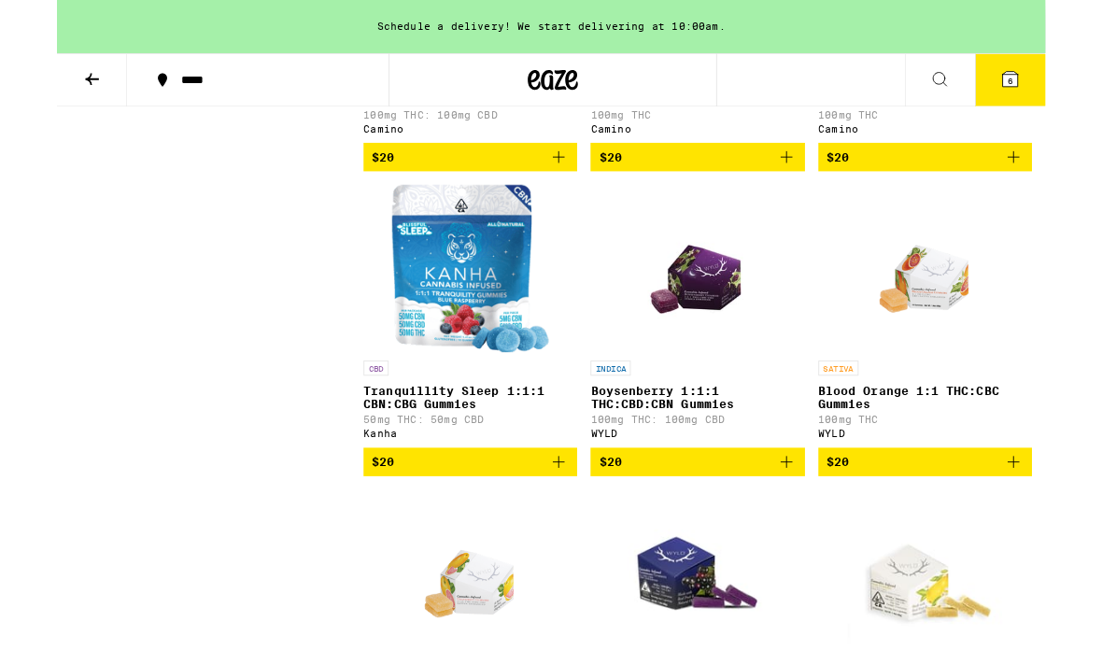
scroll to position [7965, 0]
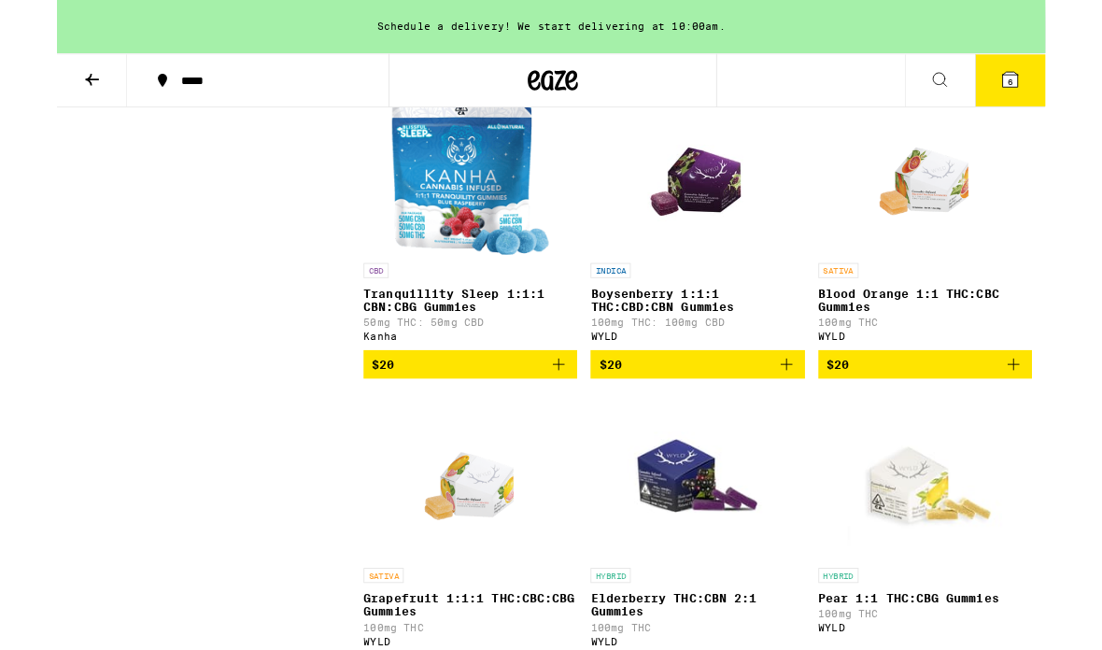
click at [64, 84] on button at bounding box center [39, 90] width 78 height 59
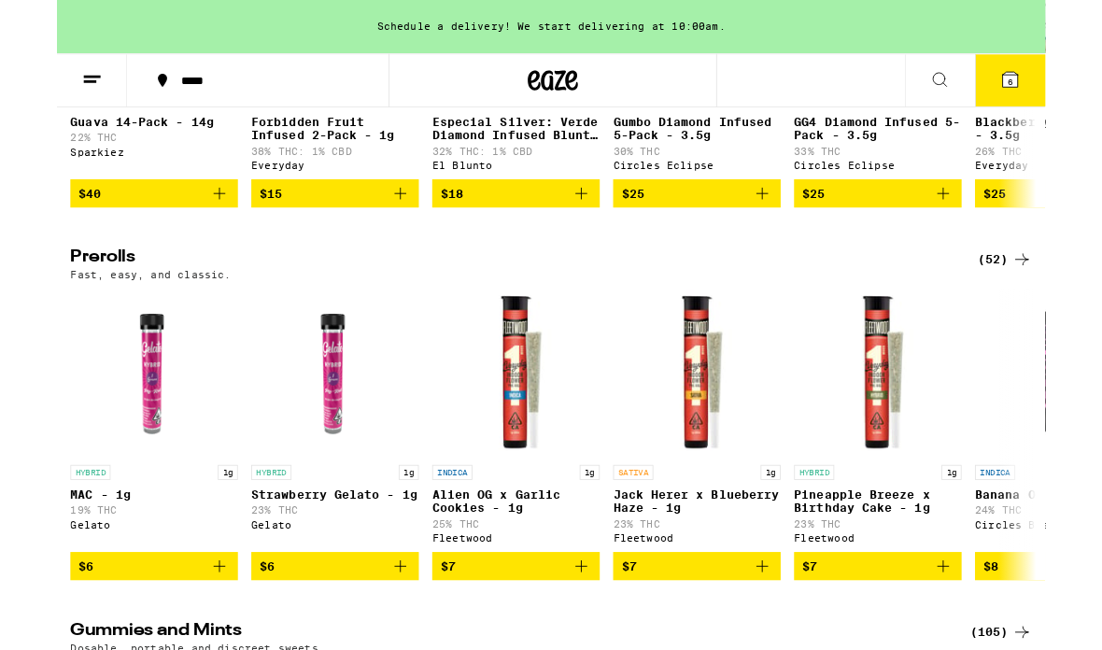
scroll to position [4715, 0]
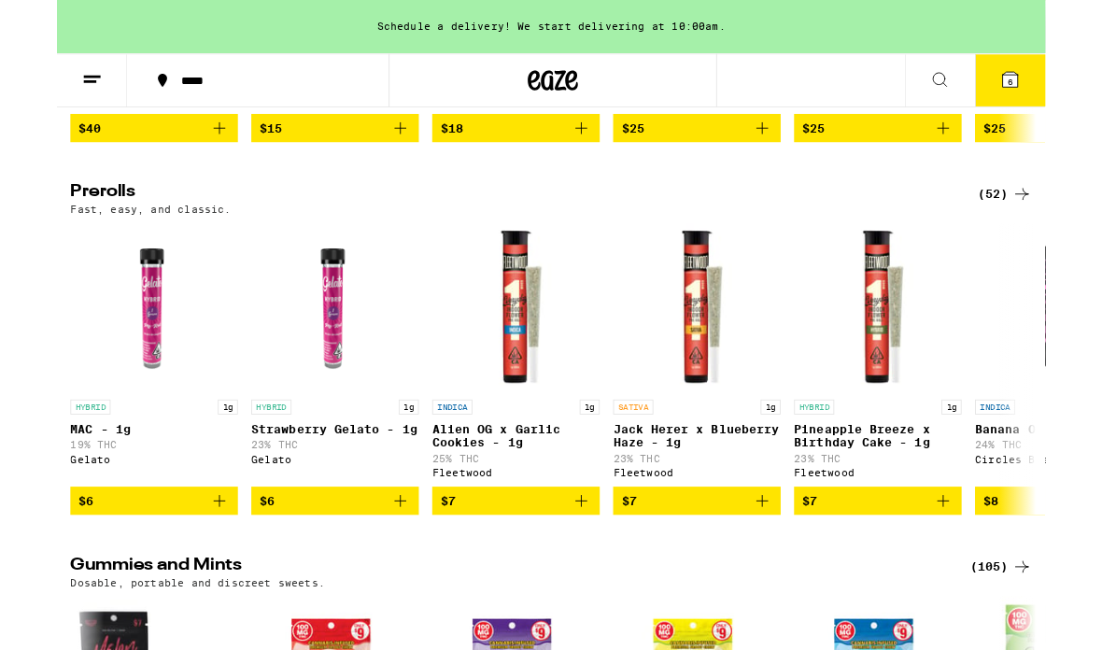
click at [765, 228] on div "(52)" at bounding box center [1057, 217] width 61 height 22
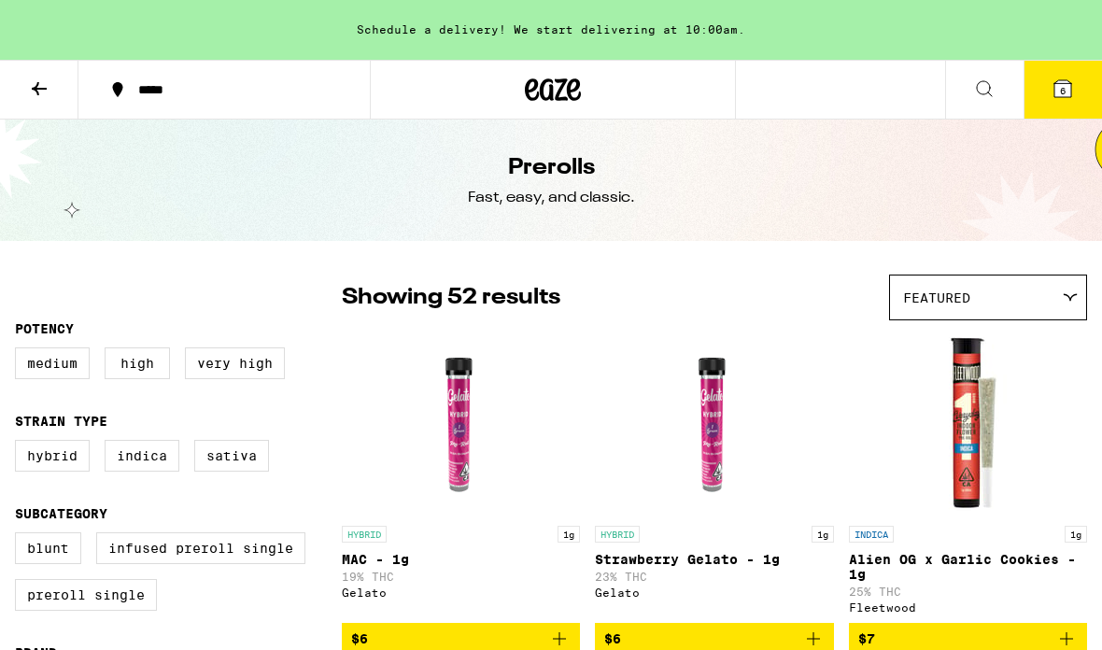
click at [765, 306] on div "Featured" at bounding box center [988, 298] width 196 height 44
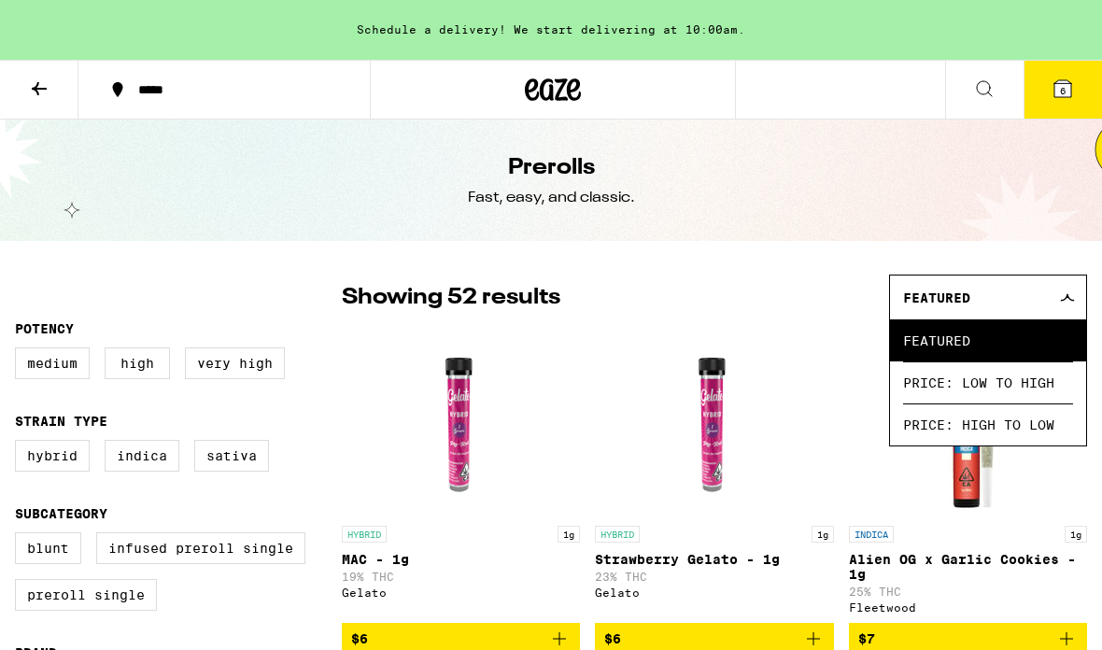
click at [765, 427] on span "Price: High to Low" at bounding box center [988, 425] width 170 height 42
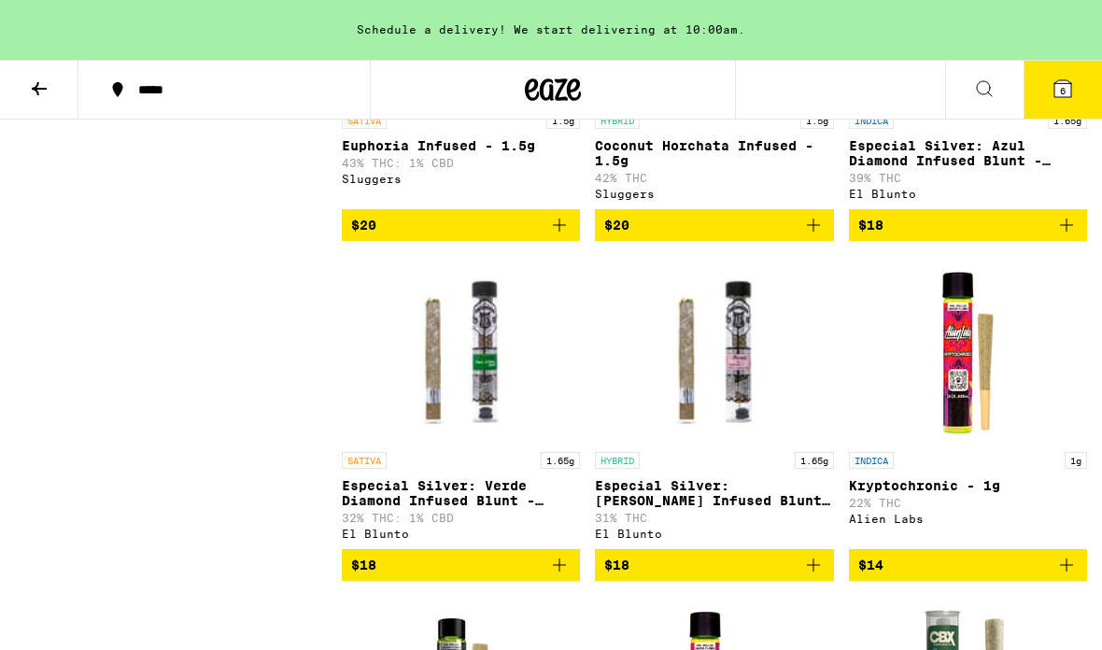
scroll to position [2113, 0]
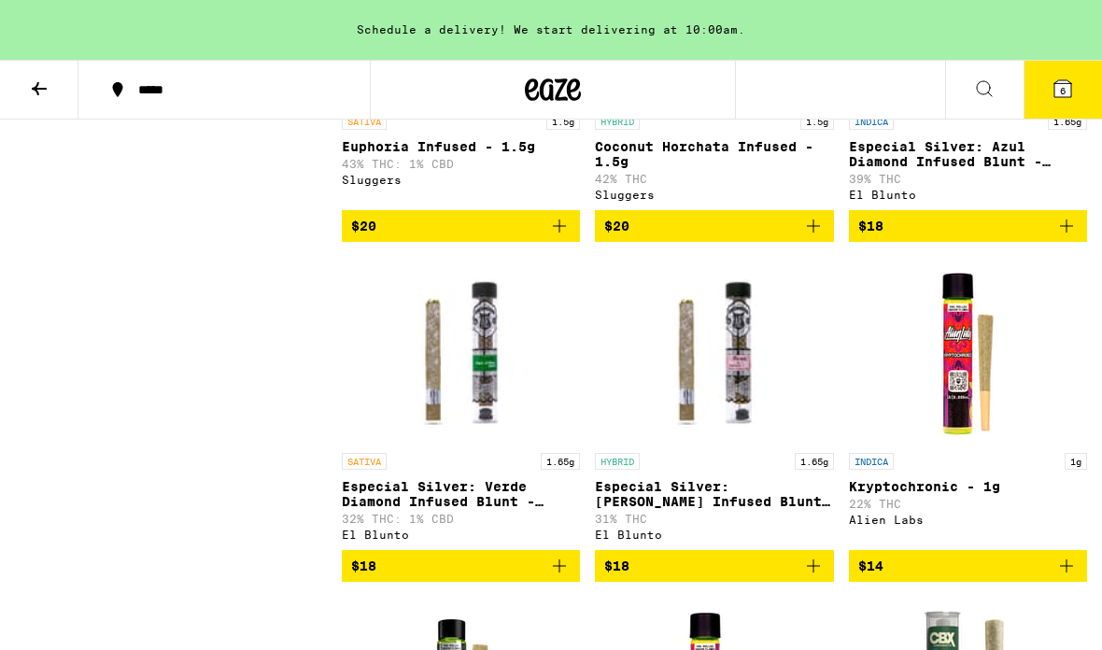
click at [765, 169] on p "Especial Silver: Azul Diamond Infused Blunt - 1.65g" at bounding box center [968, 154] width 238 height 30
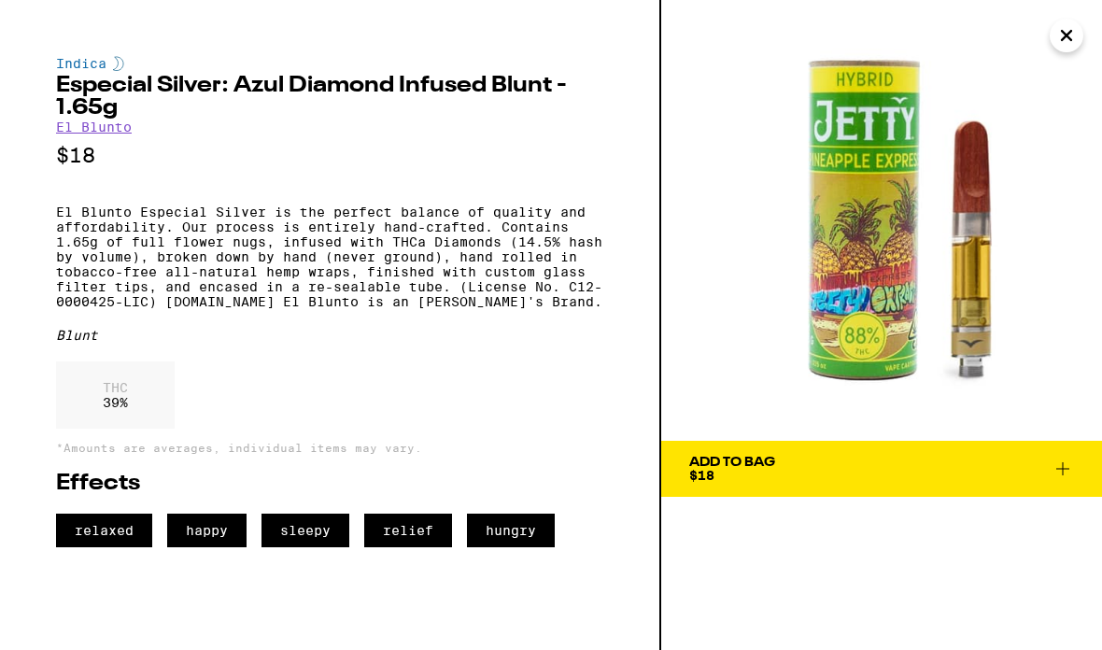
click at [765, 47] on icon "Close" at bounding box center [1067, 35] width 22 height 28
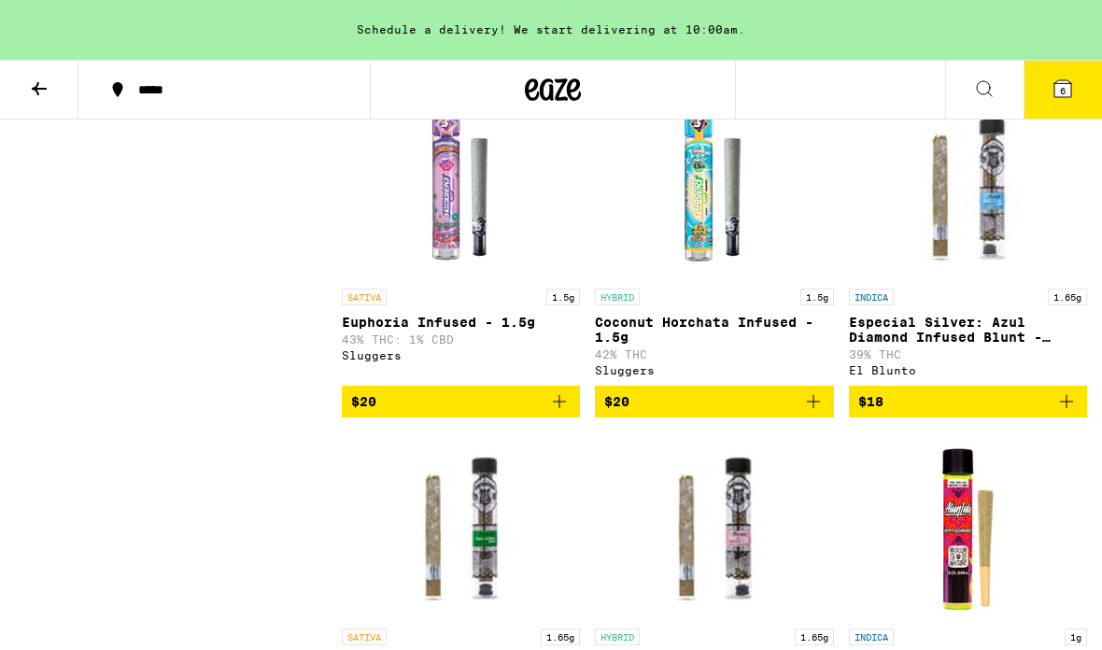
scroll to position [1935, 0]
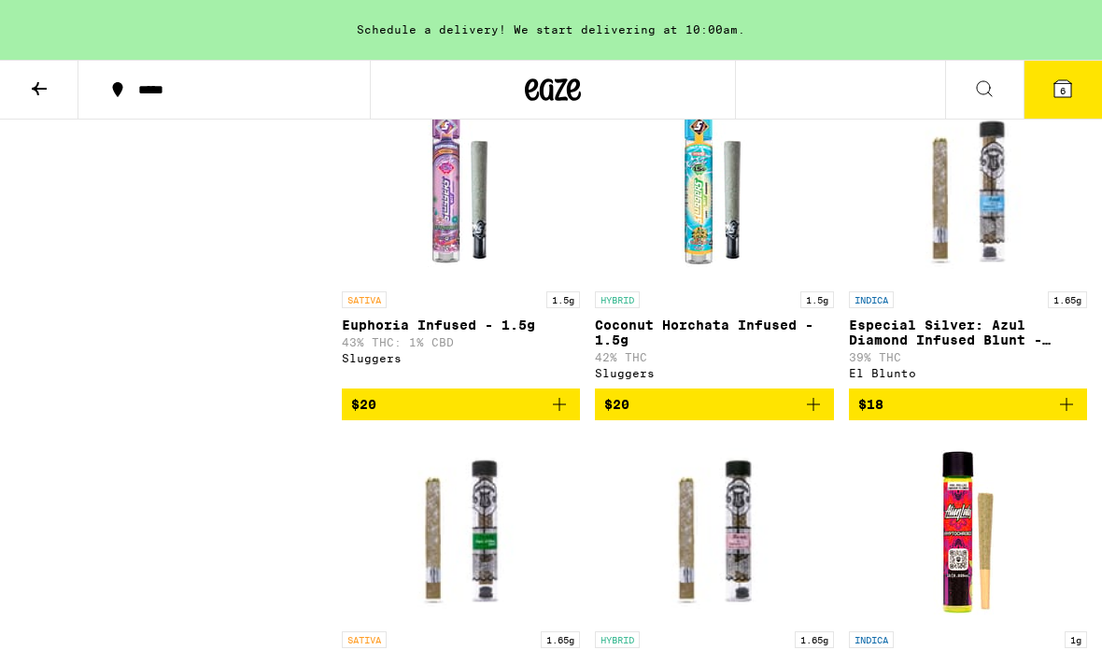
click at [765, 270] on img "Open page for Especial Silver: Azul Diamond Infused Blunt - 1.65g from El Blunto" at bounding box center [968, 188] width 238 height 187
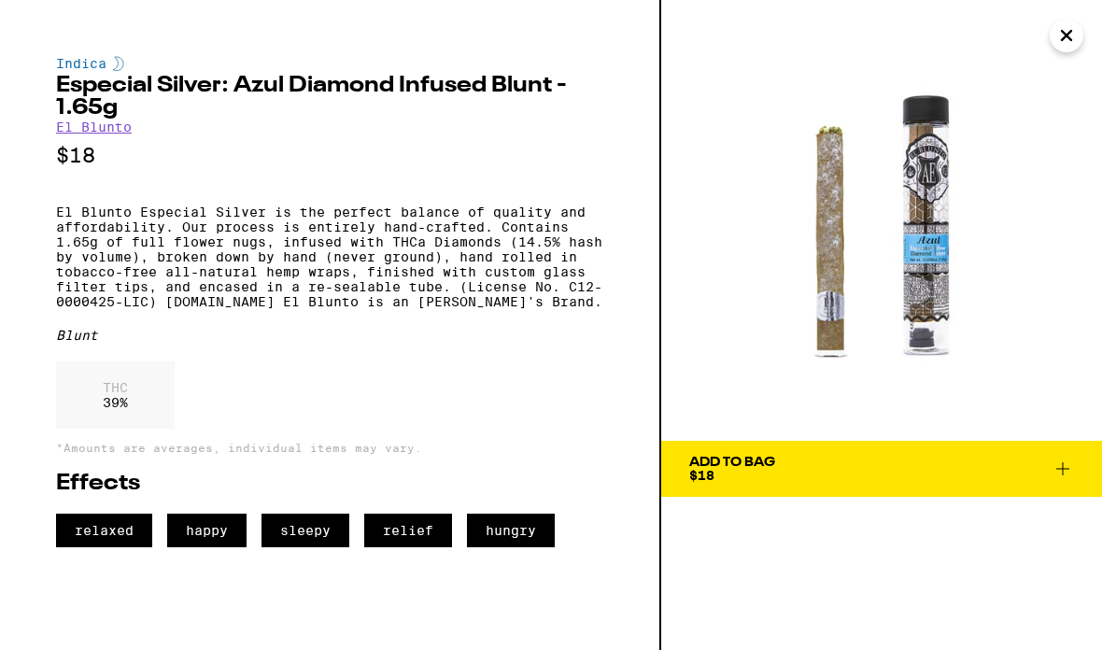
click at [765, 464] on span "Add To Bag $18" at bounding box center [881, 469] width 385 height 26
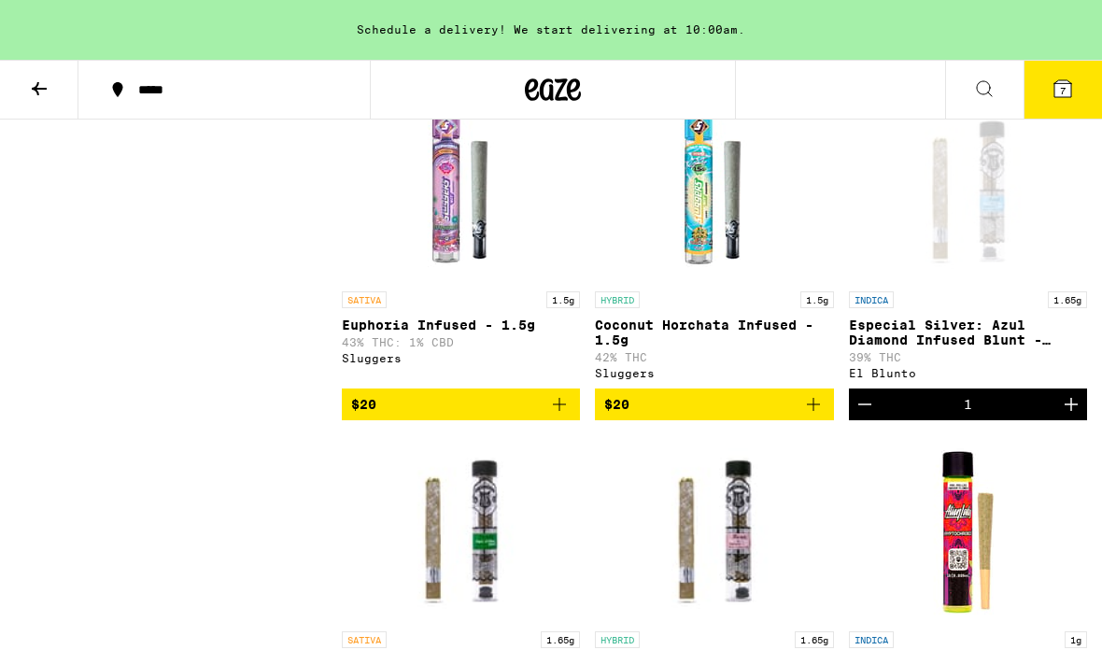
click at [765, 83] on button "7" at bounding box center [1063, 90] width 78 height 58
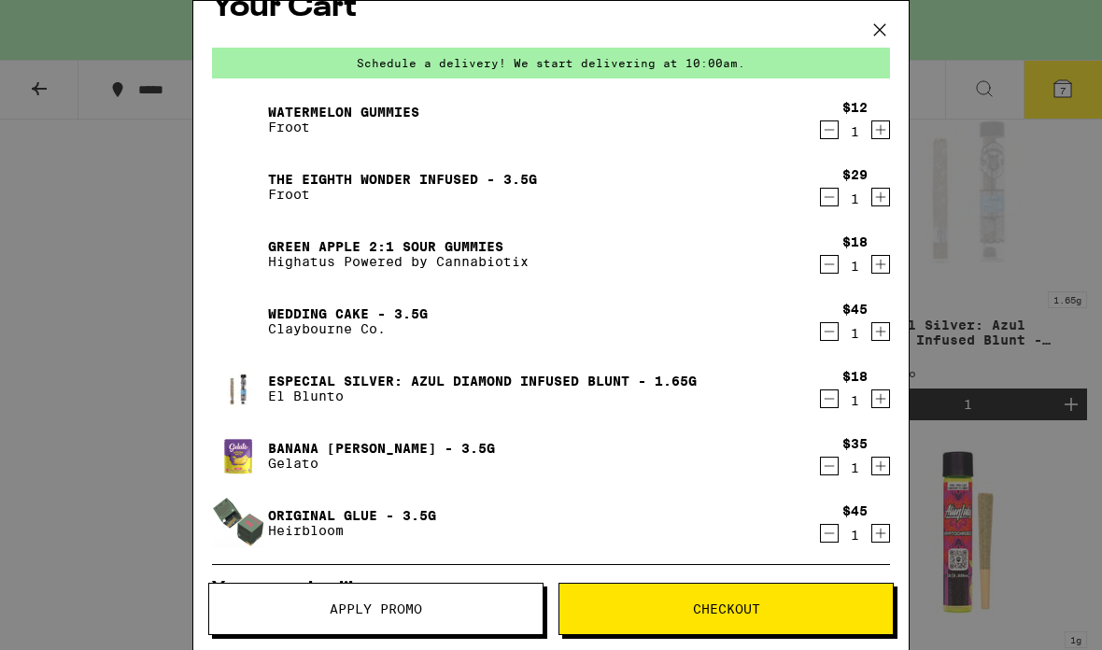
scroll to position [32, 0]
click at [765, 266] on icon "Decrement" at bounding box center [829, 265] width 17 height 22
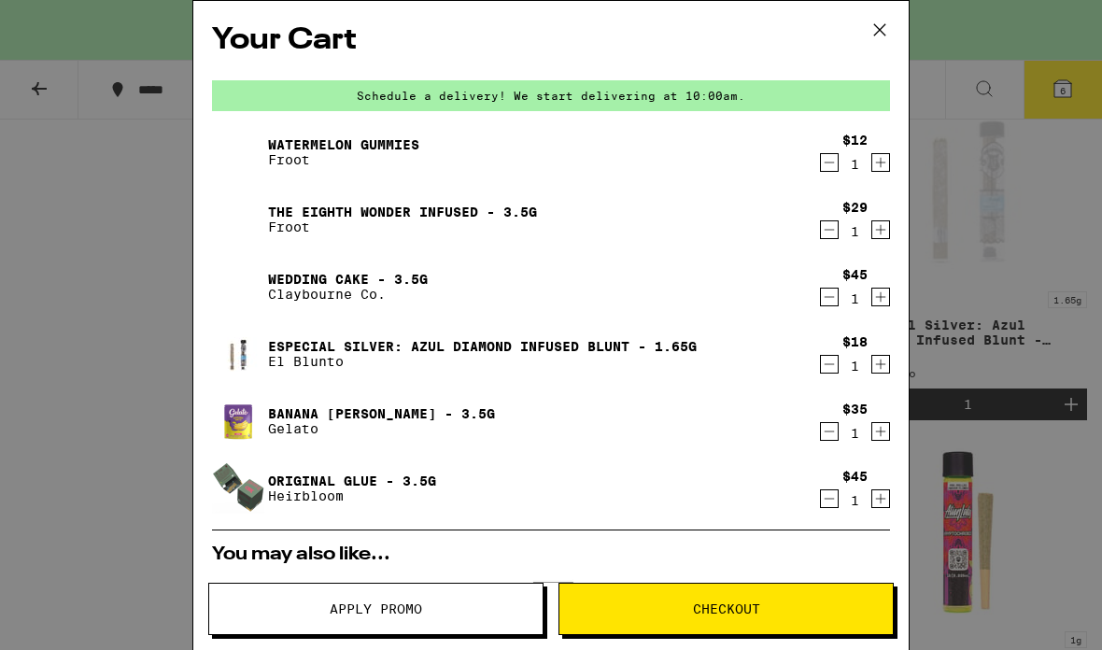
scroll to position [0, 0]
click at [474, 603] on span "Apply Promo" at bounding box center [376, 609] width 334 height 13
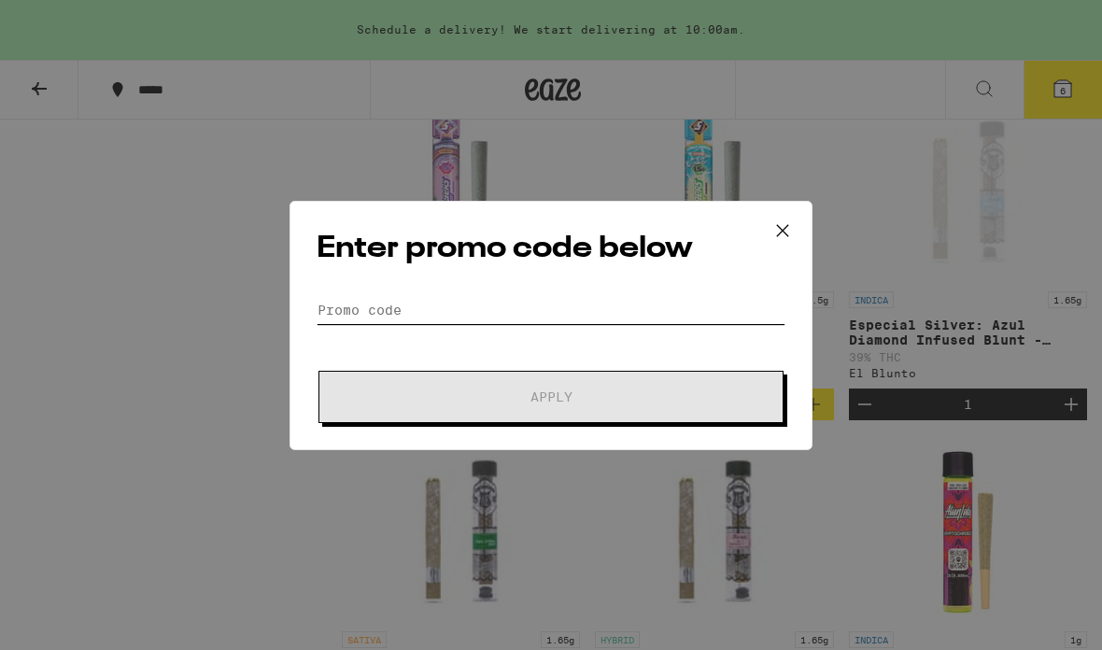
click at [402, 317] on input "Promo Code" at bounding box center [551, 310] width 469 height 28
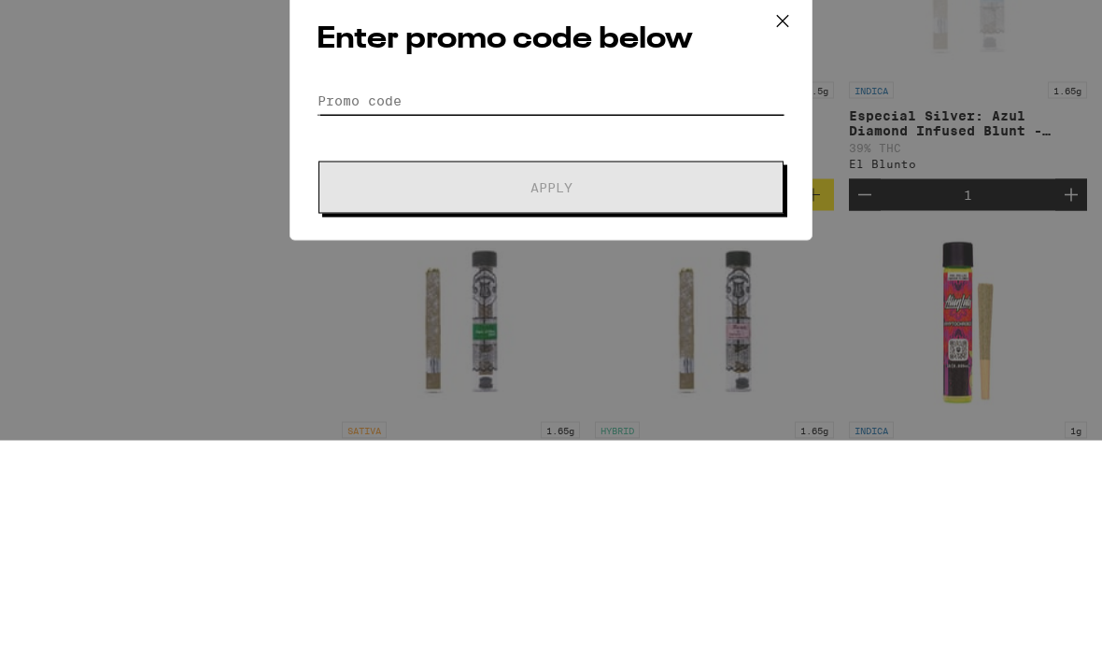
click at [367, 296] on input "Promo Code" at bounding box center [551, 310] width 469 height 28
paste input "EQNX30"
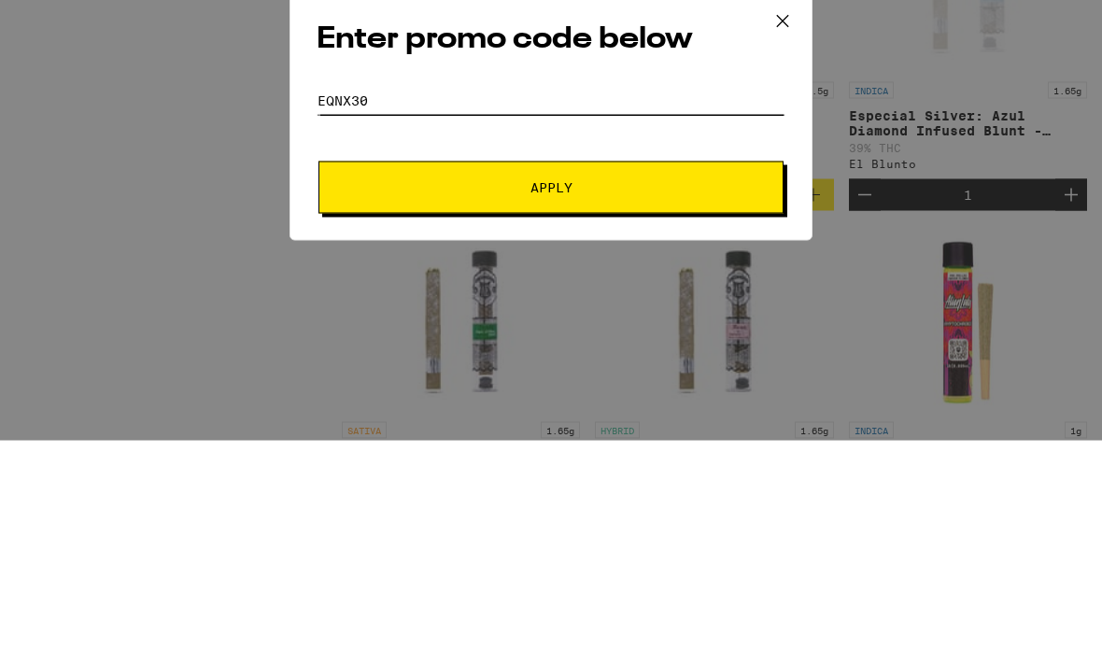
type input "EQNX30"
click at [690, 371] on button "Apply" at bounding box center [551, 397] width 465 height 52
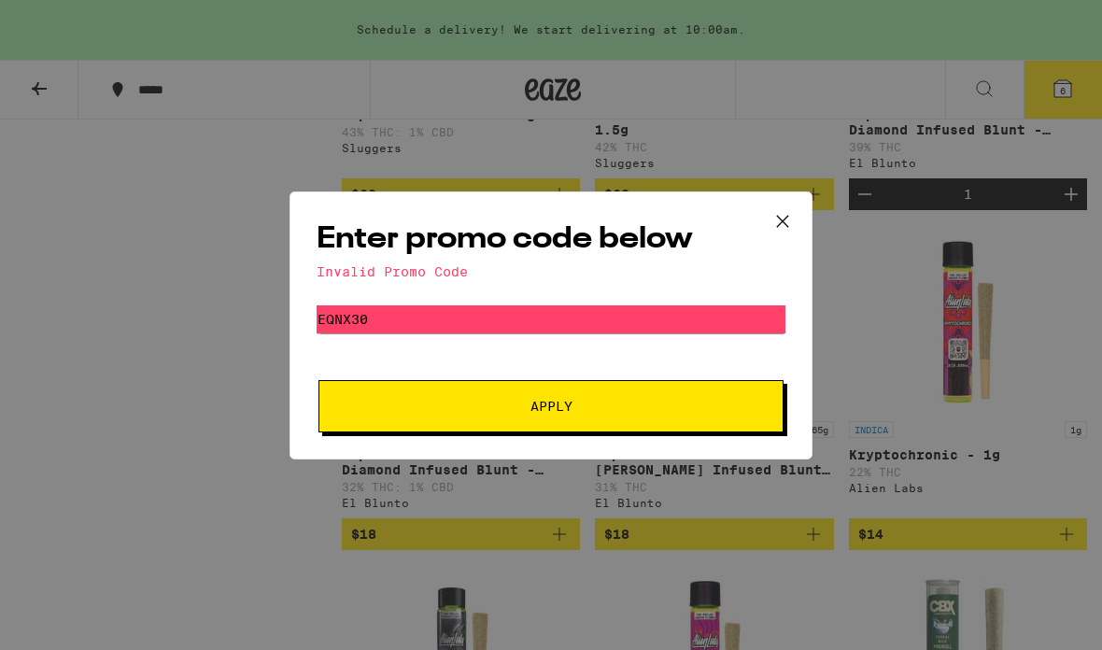
click at [725, 388] on button "Apply" at bounding box center [551, 406] width 465 height 52
click at [746, 299] on div "Enter promo code below Invalid Promo Code Promo Code EQNX30 Apply" at bounding box center [551, 326] width 523 height 268
click at [746, 298] on div "Enter promo code below Invalid Promo Code Promo Code EQNX30 Apply" at bounding box center [551, 326] width 523 height 268
click at [765, 217] on icon at bounding box center [783, 221] width 28 height 28
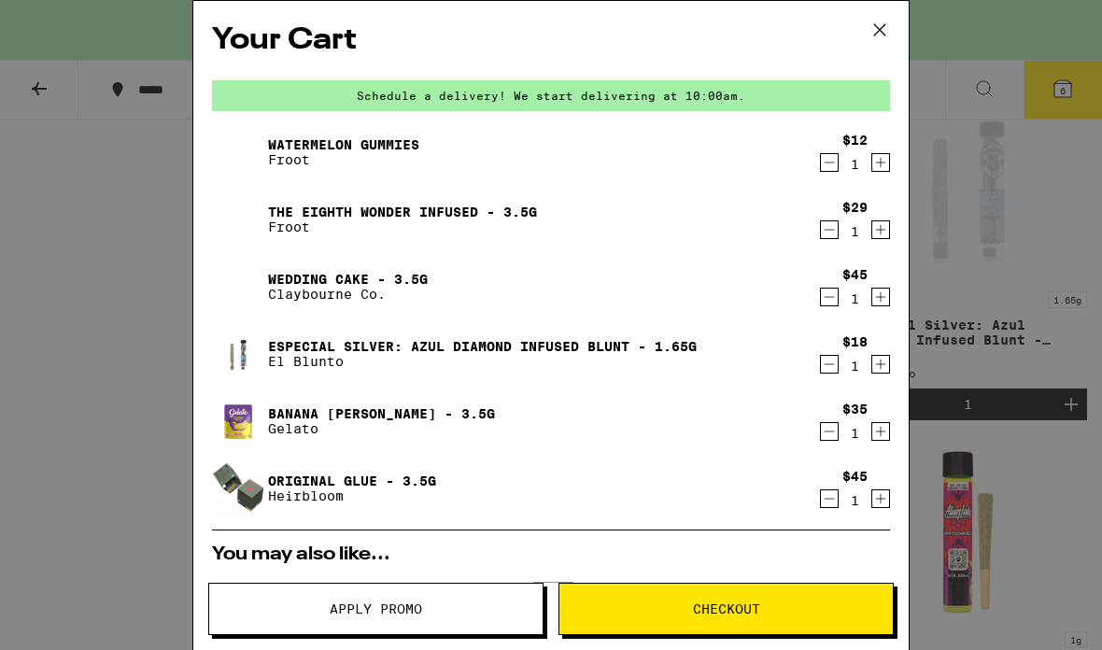
click at [690, 600] on button "Checkout" at bounding box center [726, 609] width 335 height 52
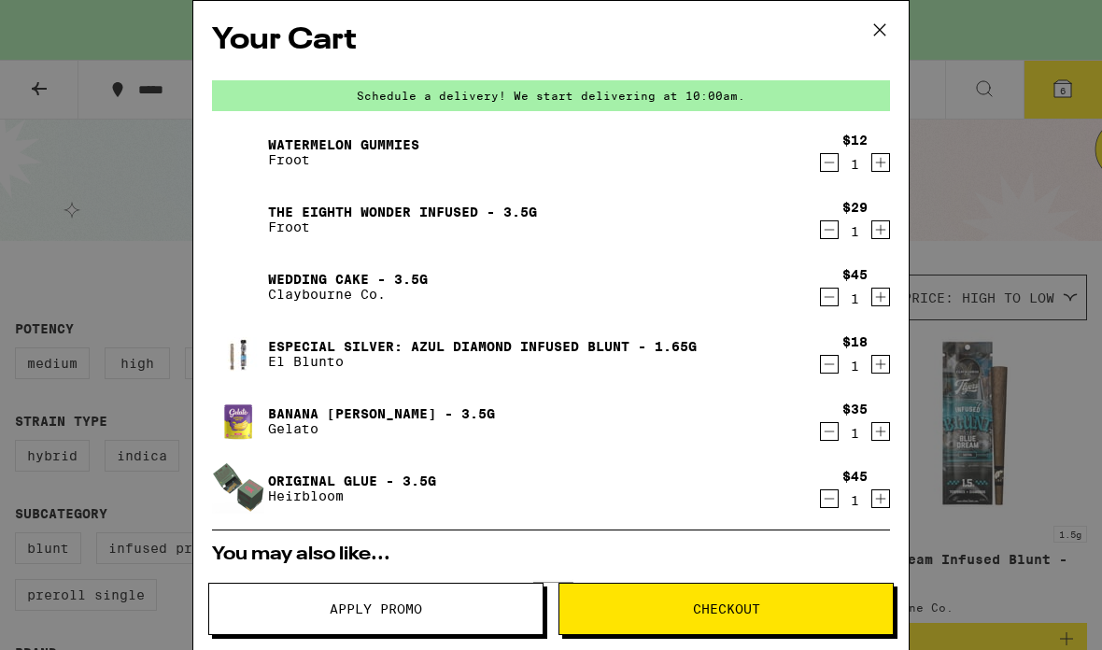
click at [765, 159] on button "Decrement" at bounding box center [829, 162] width 19 height 19
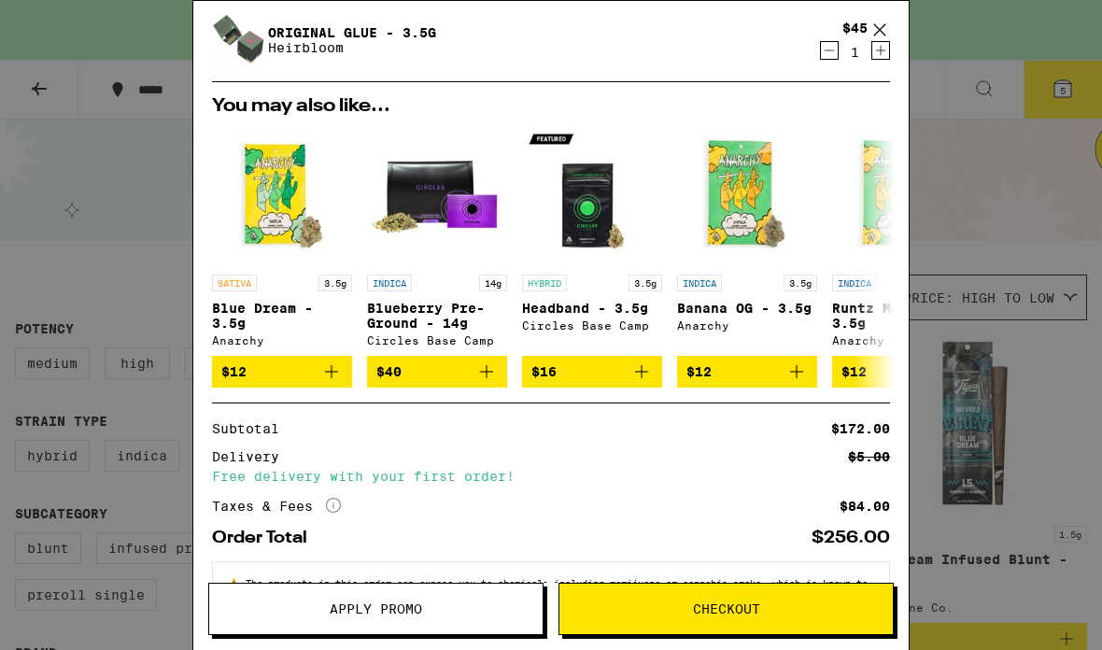
scroll to position [393, 0]
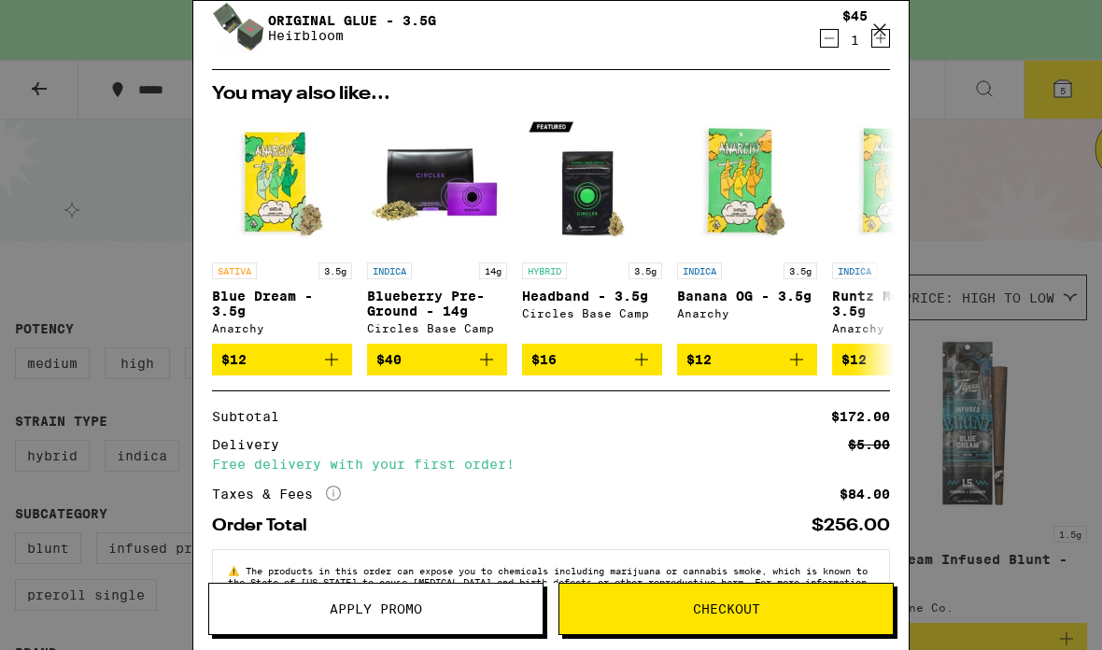
click at [765, 37] on button at bounding box center [880, 31] width 58 height 60
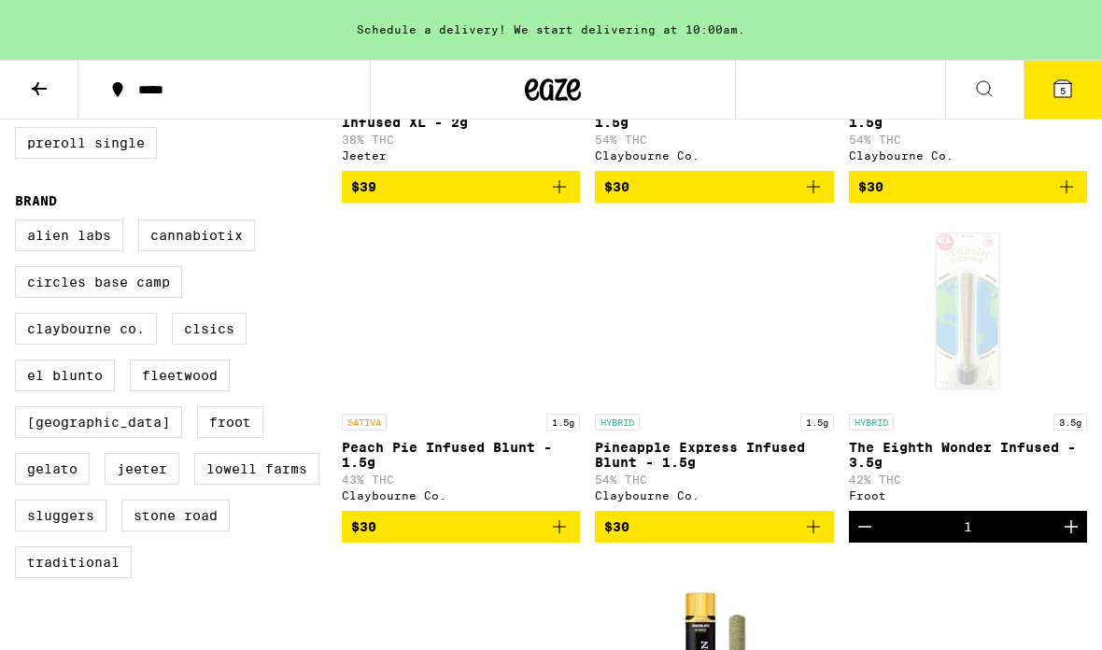
scroll to position [387, 0]
